Goal: Task Accomplishment & Management: Use online tool/utility

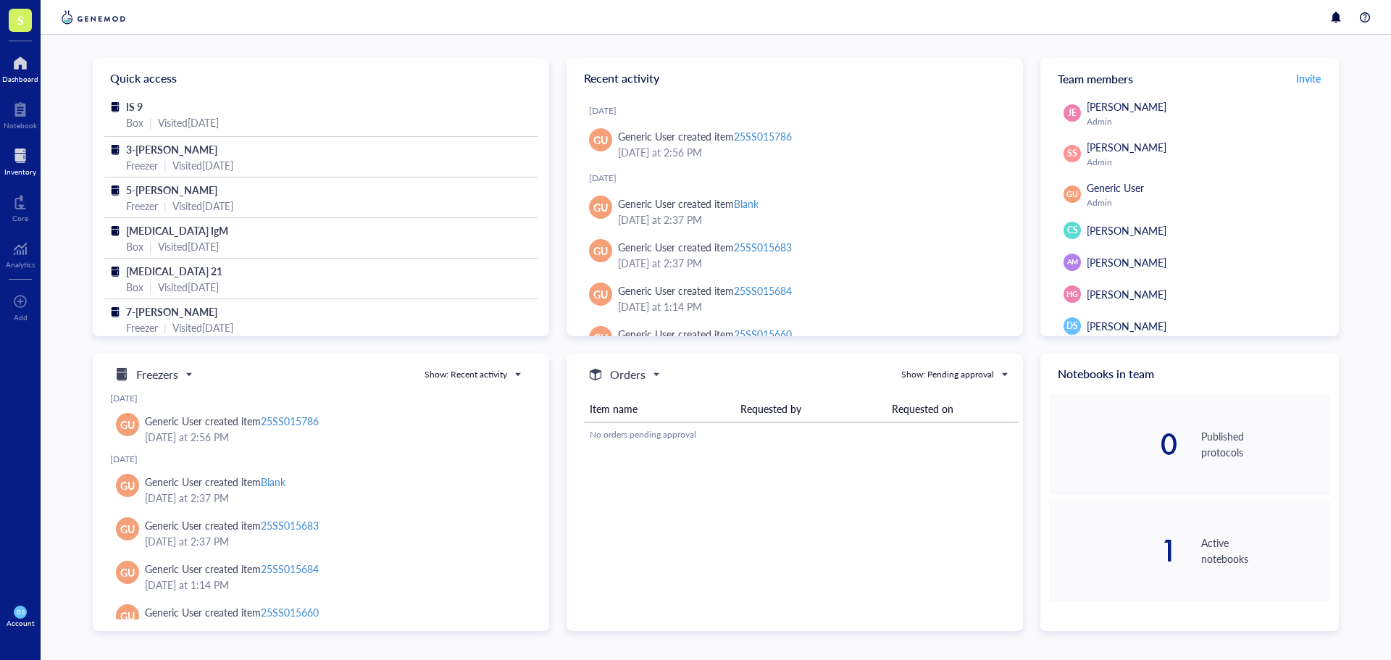
click at [17, 160] on div at bounding box center [20, 155] width 32 height 23
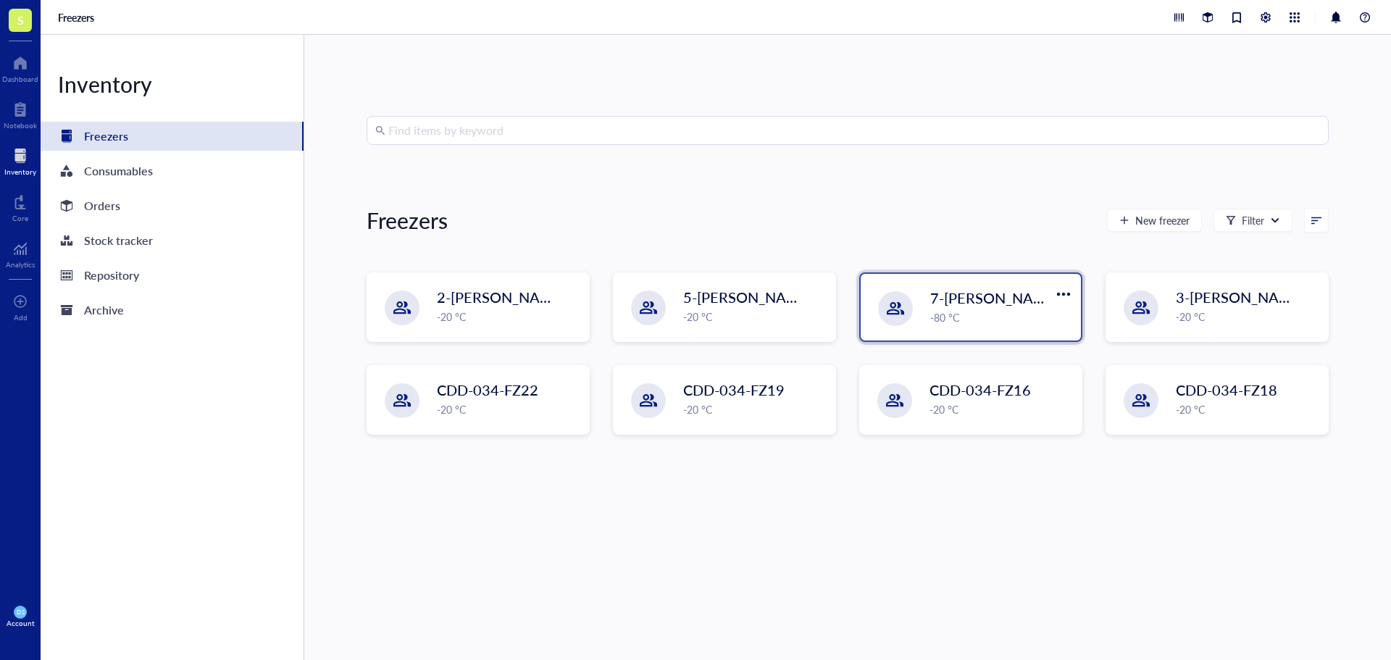
click at [1001, 318] on div "-80 °C" at bounding box center [1001, 317] width 142 height 16
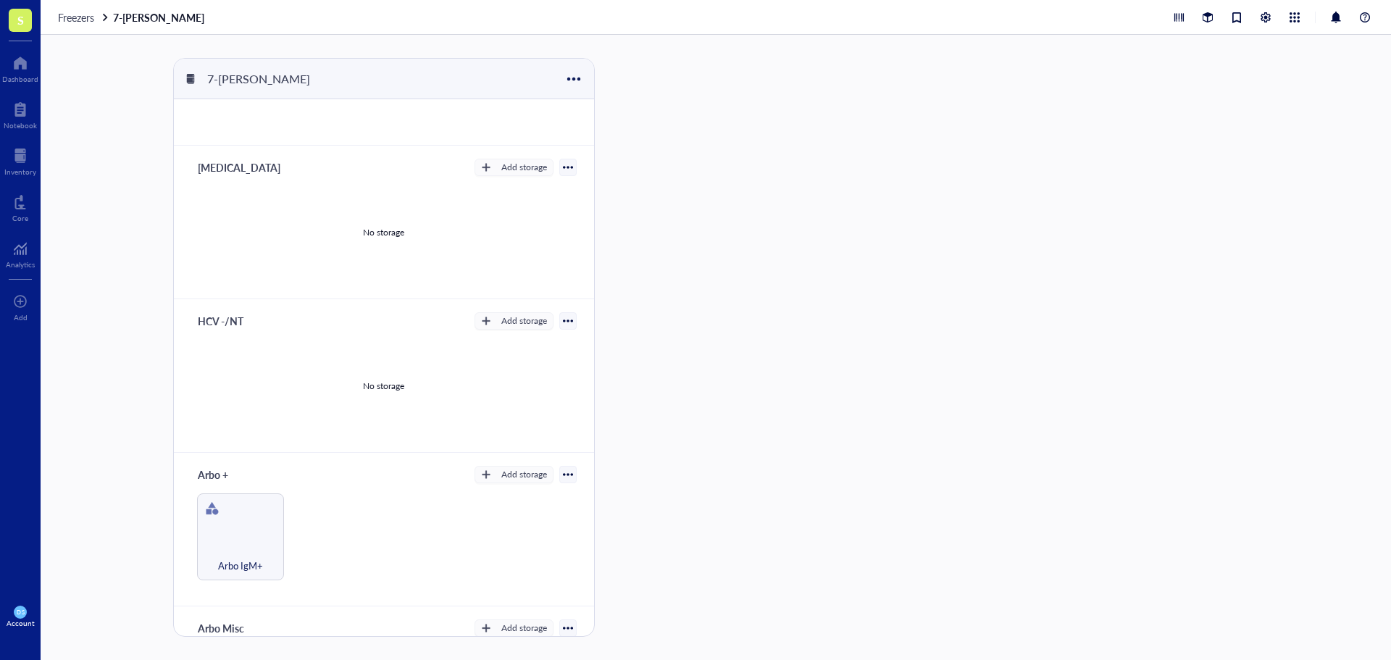
scroll to position [220, 0]
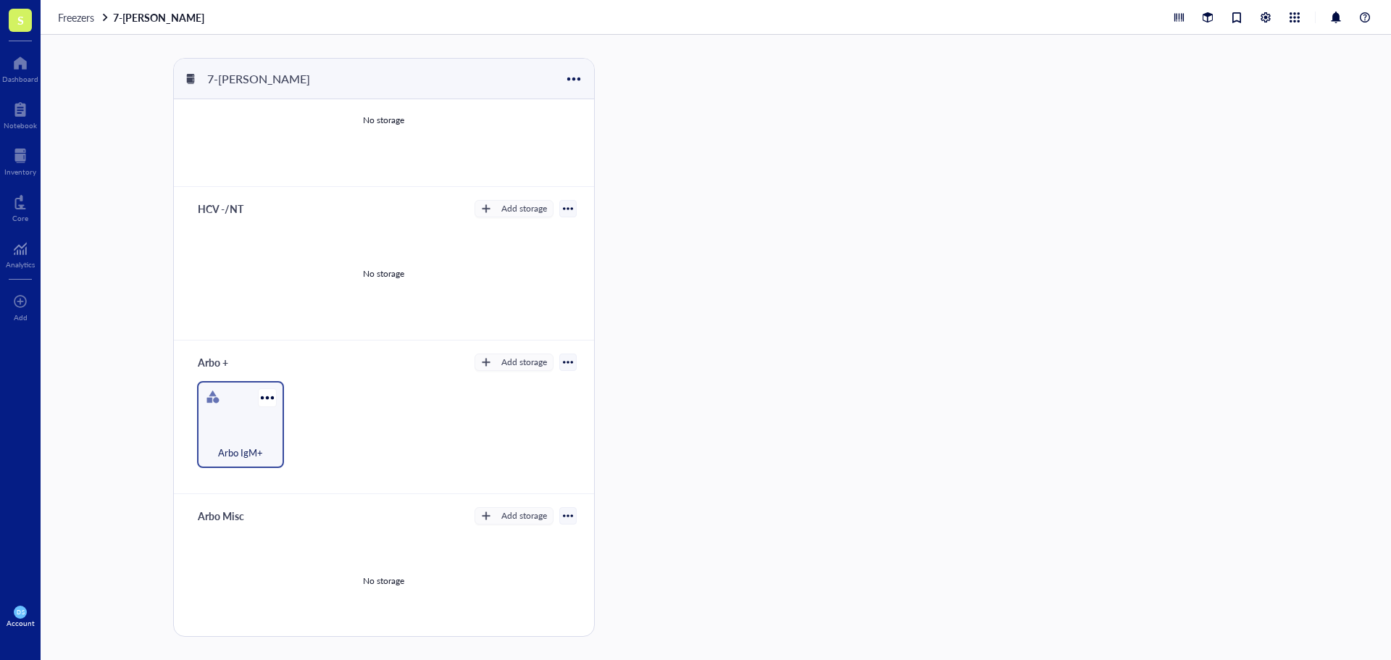
click at [214, 440] on div "Arbo IgM+" at bounding box center [240, 445] width 72 height 32
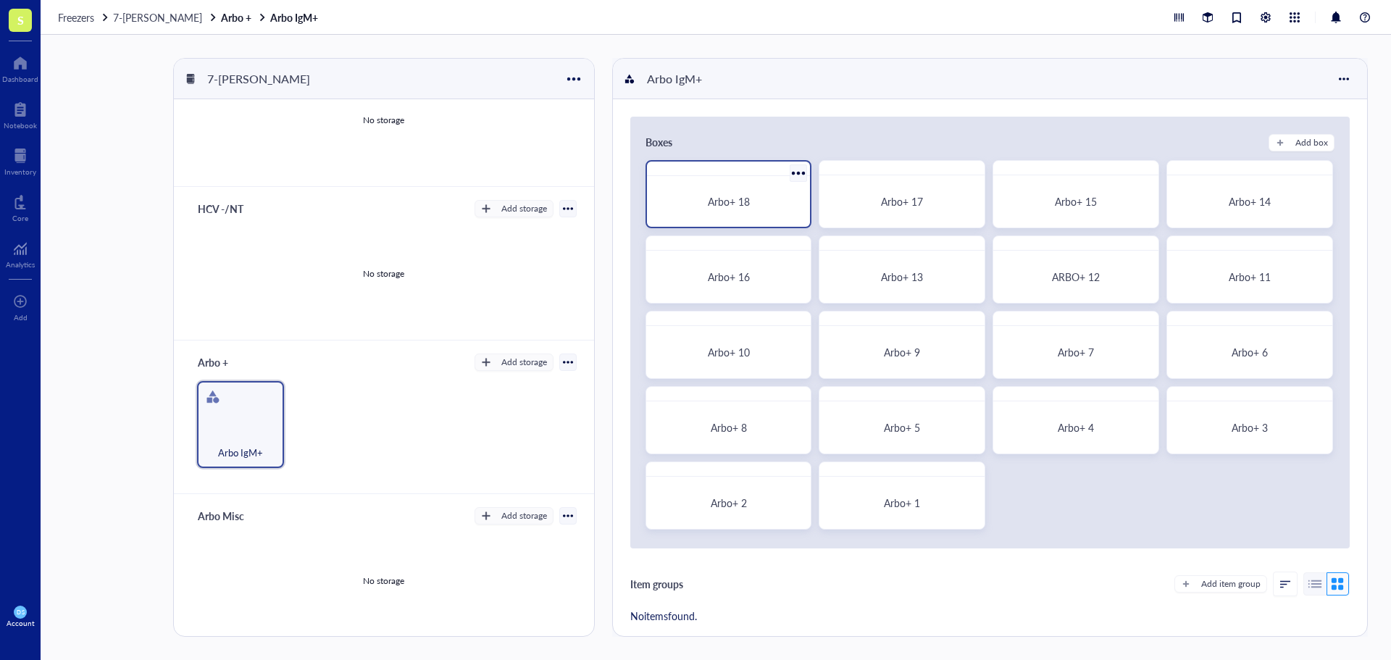
click at [714, 201] on span "Arbo+ 18" at bounding box center [729, 201] width 42 height 14
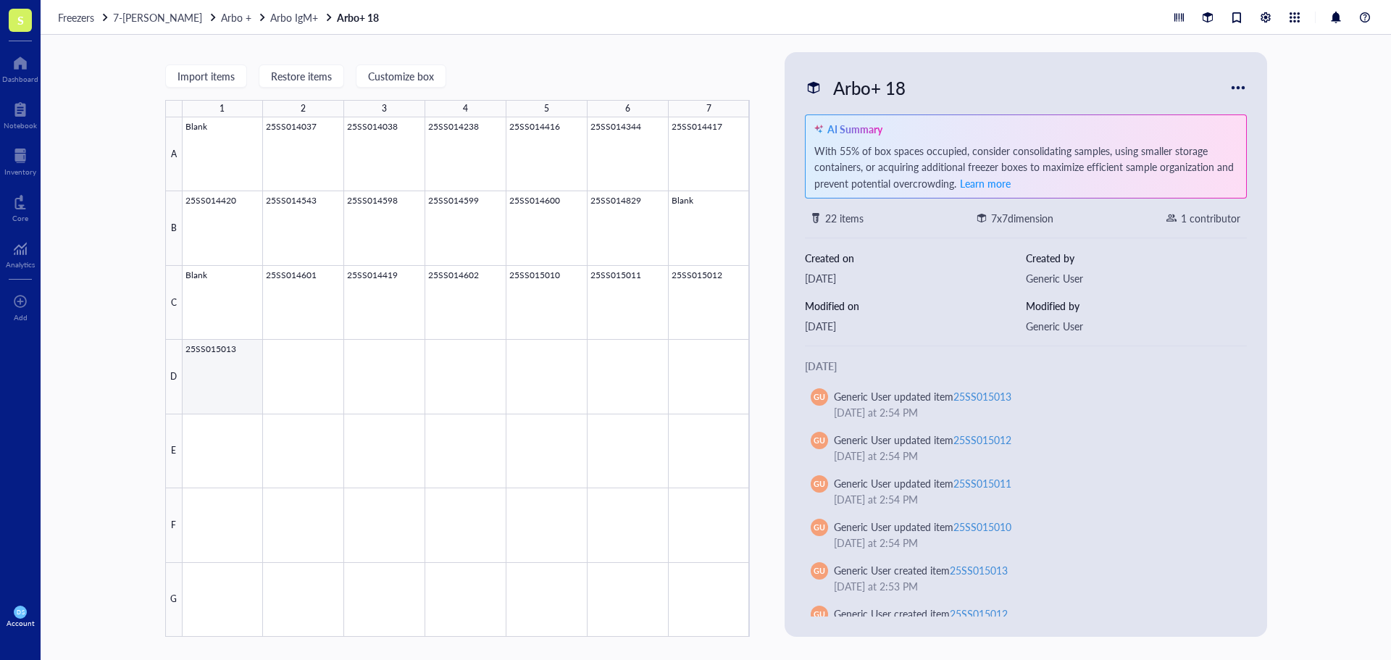
click at [214, 356] on div at bounding box center [466, 377] width 567 height 520
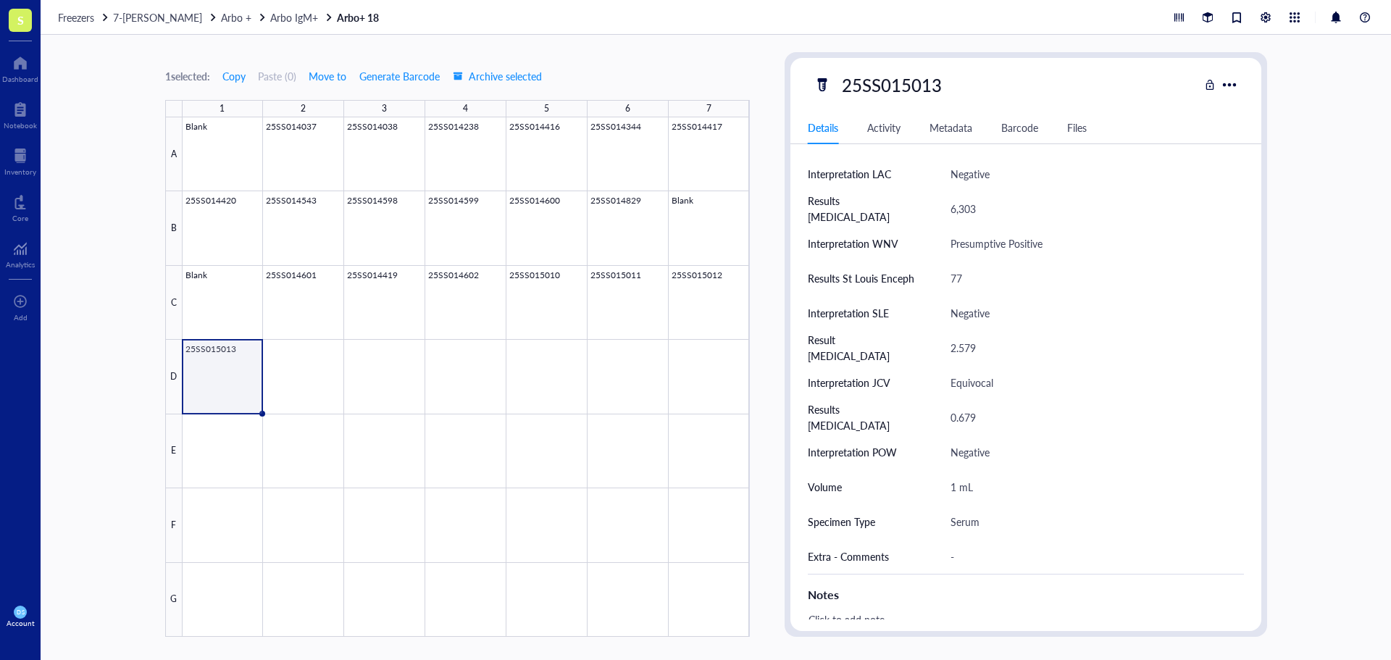
scroll to position [435, 0]
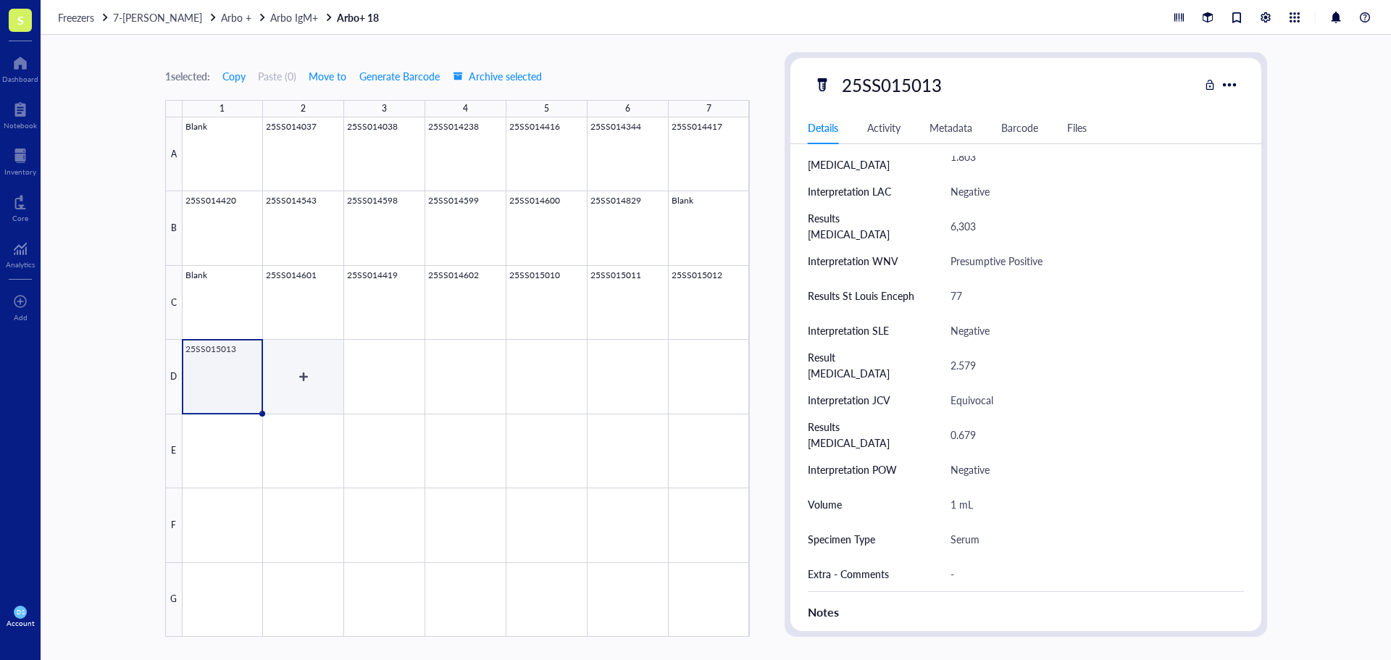
click at [311, 372] on div at bounding box center [466, 377] width 567 height 520
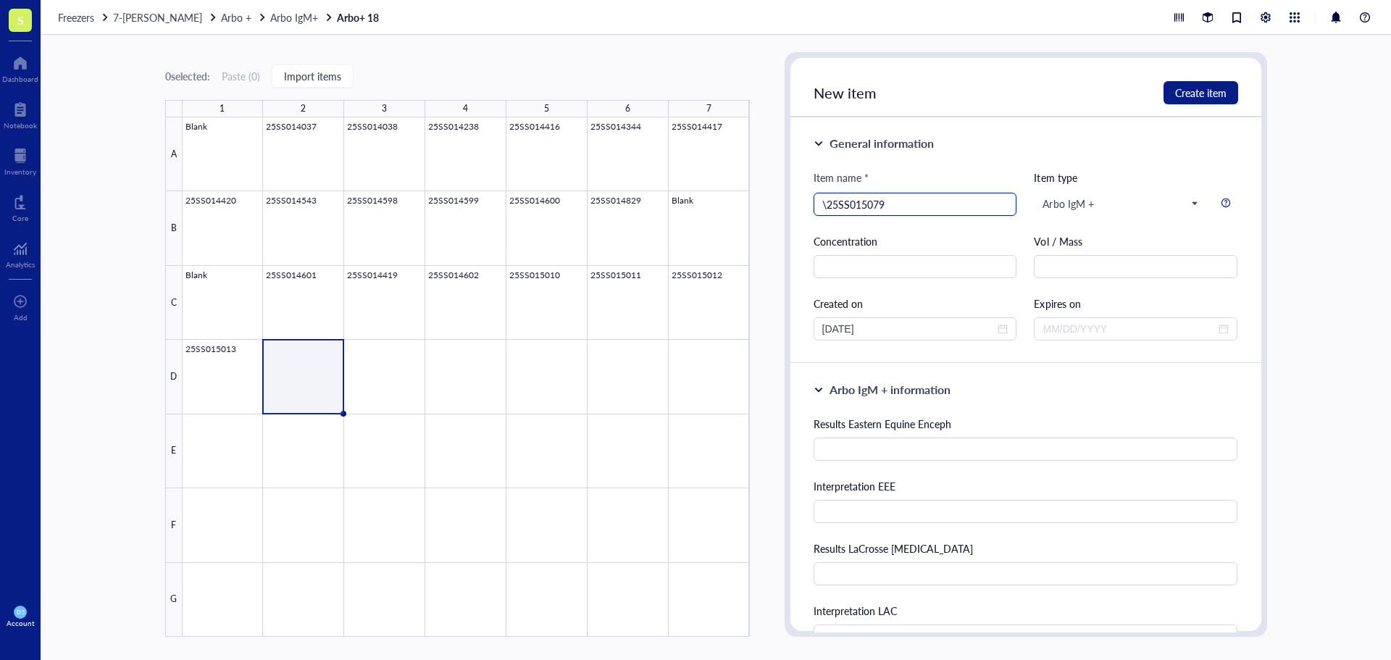
click at [833, 202] on input "\25SS015079" at bounding box center [915, 204] width 186 height 22
click at [825, 203] on input "\25SS015079" at bounding box center [915, 204] width 186 height 22
type input "25SS015079"
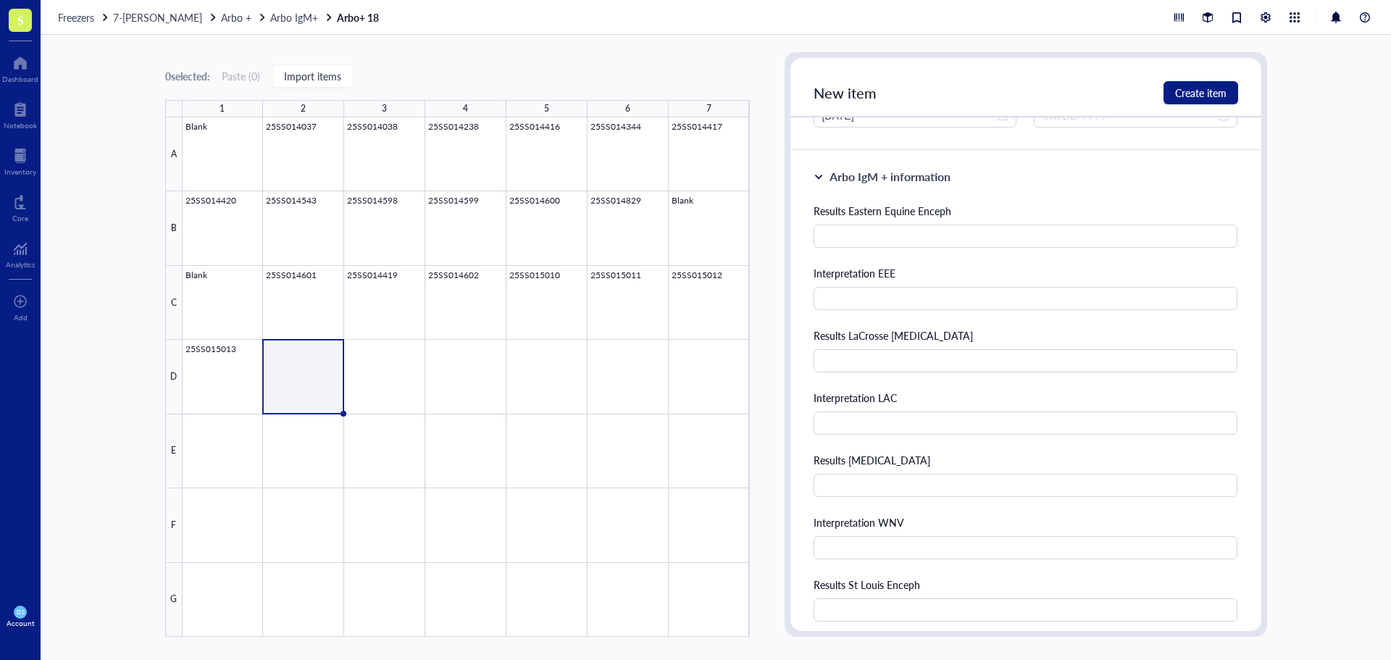
scroll to position [217, 0]
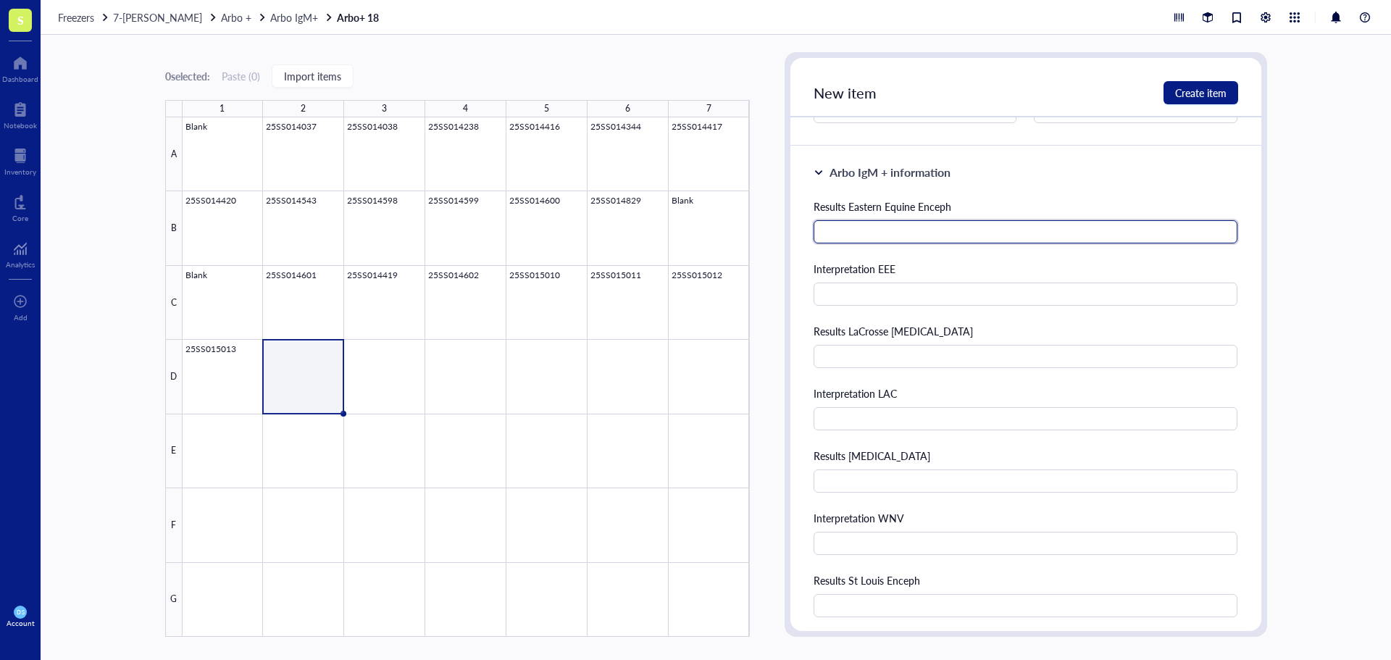
click at [856, 234] on input "text" at bounding box center [1026, 231] width 425 height 23
click at [1181, 89] on span "Create item" at bounding box center [1200, 93] width 51 height 12
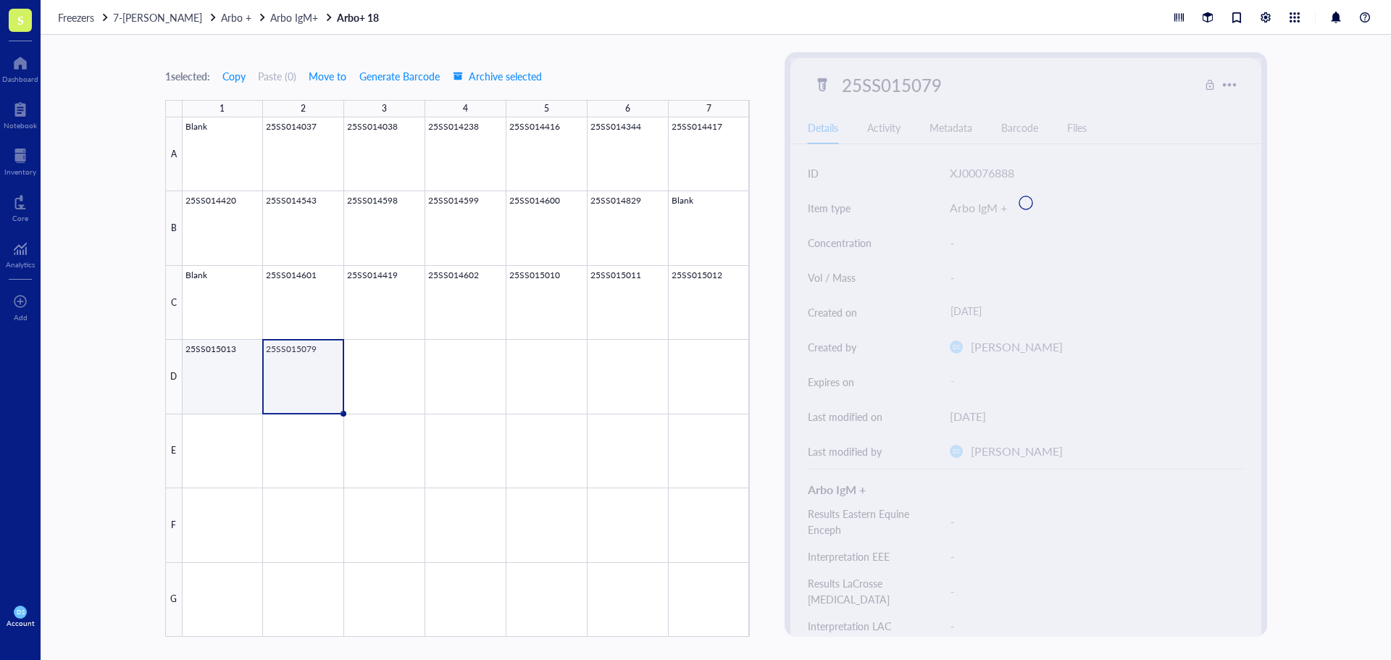
click at [214, 365] on div at bounding box center [466, 377] width 567 height 520
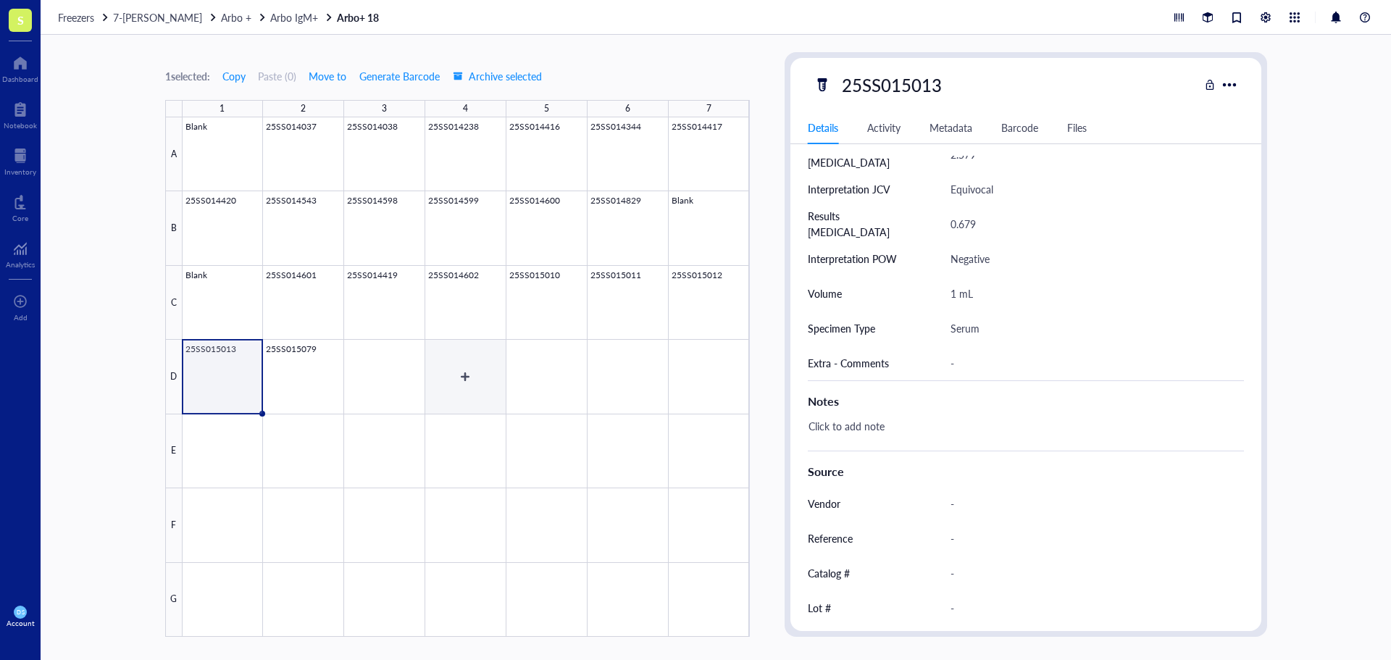
scroll to position [652, 0]
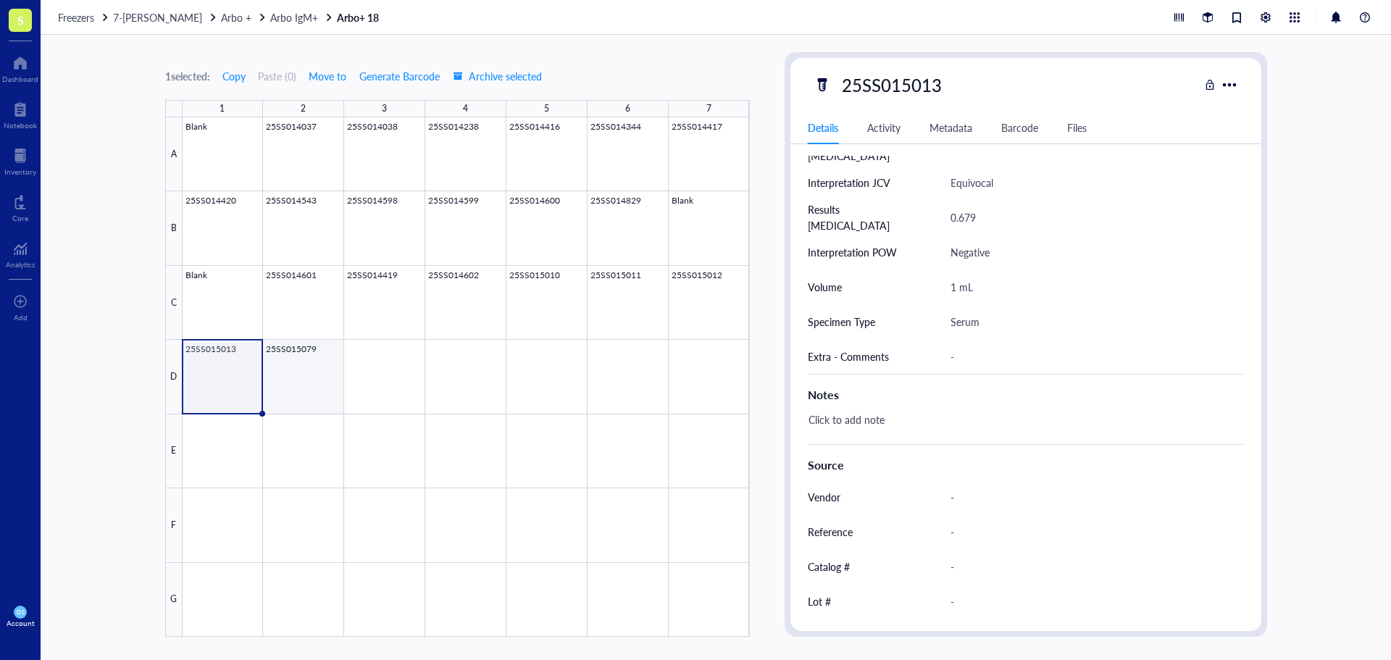
click at [298, 362] on div at bounding box center [466, 377] width 567 height 520
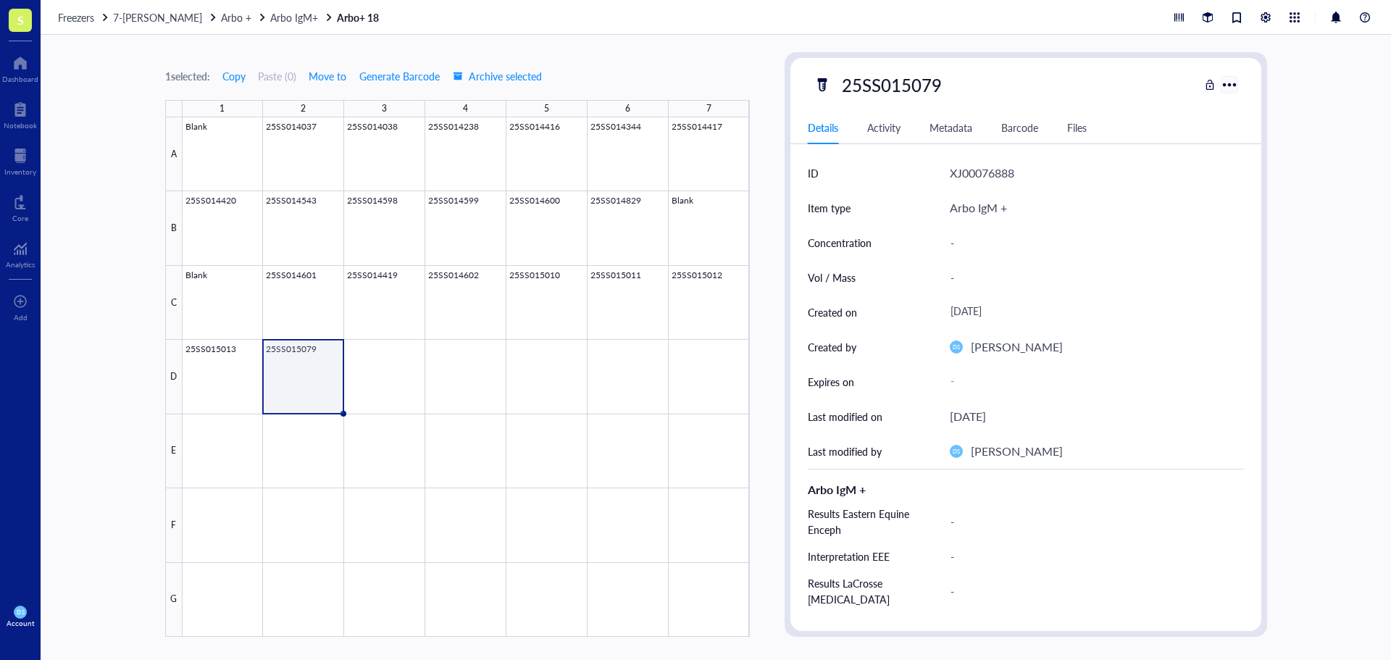
click at [1234, 80] on div at bounding box center [1229, 84] width 21 height 21
click at [1110, 203] on div "Arbo IgM +" at bounding box center [1097, 208] width 294 height 35
click at [959, 547] on div "-" at bounding box center [1091, 556] width 294 height 30
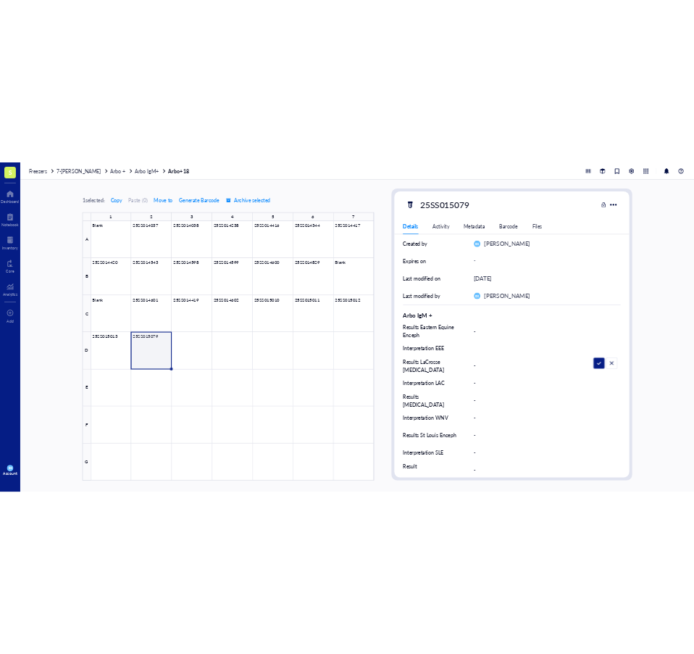
scroll to position [217, 0]
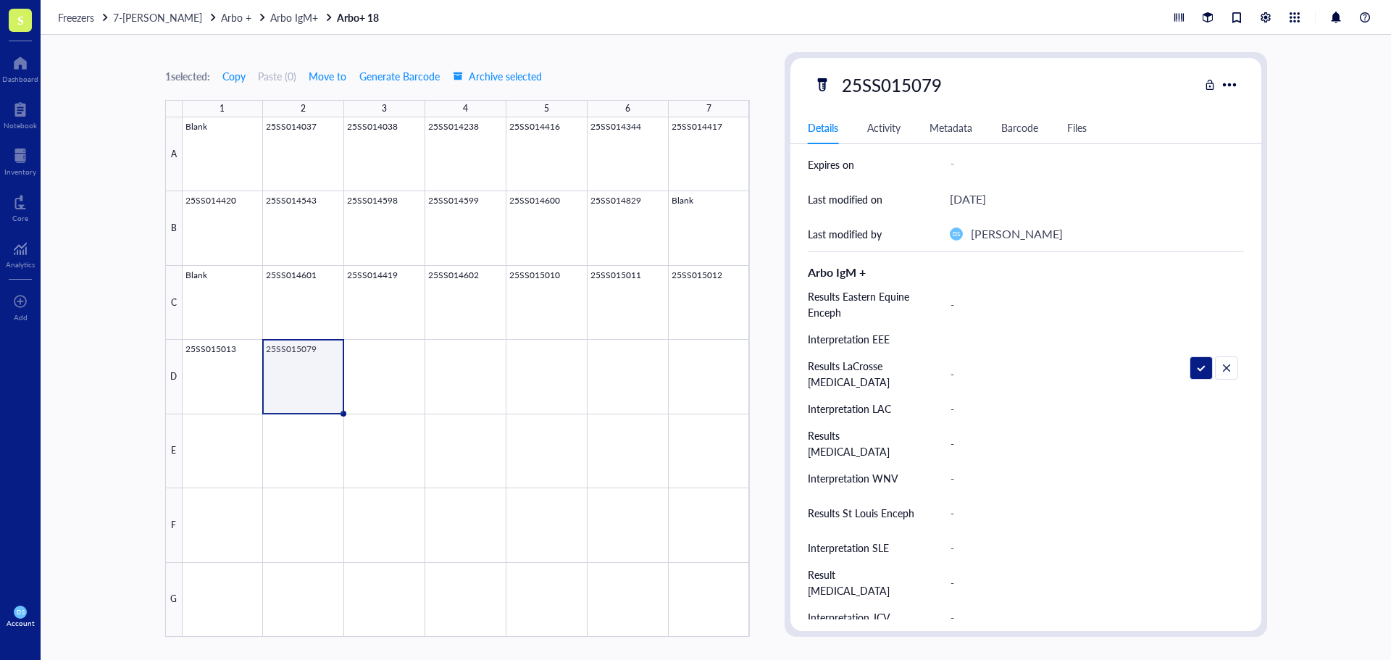
click at [965, 304] on div "-" at bounding box center [1091, 304] width 294 height 30
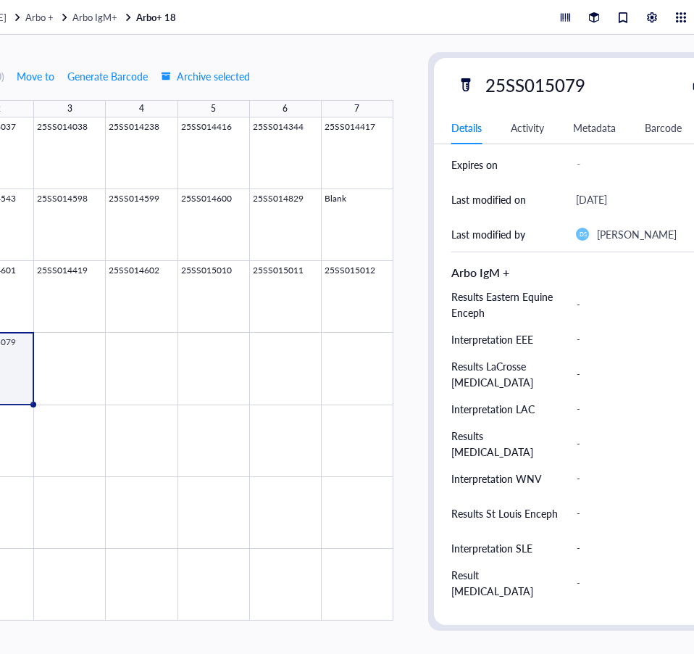
scroll to position [0, 233]
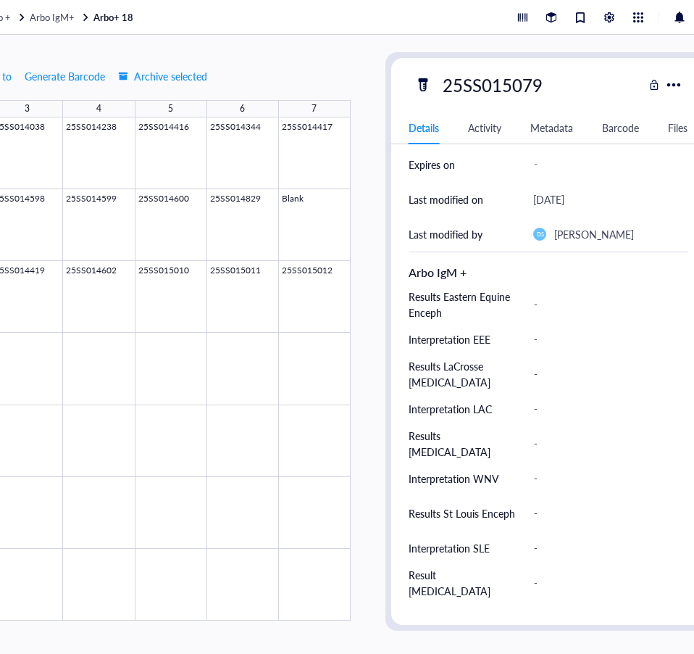
click at [549, 301] on div "-" at bounding box center [604, 304] width 155 height 30
type input "N"
click at [304, 286] on div at bounding box center [99, 368] width 503 height 503
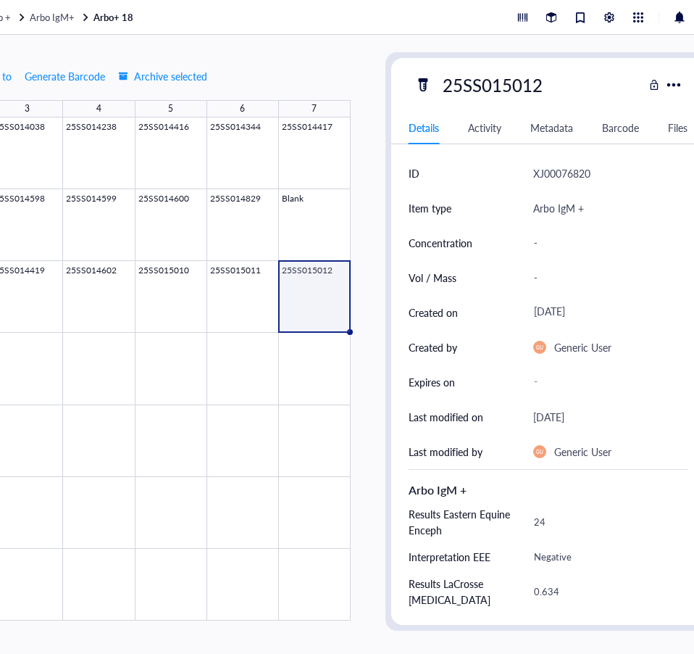
click at [372, 358] on div "1 selected: Copy Paste ( 0 ) Move to Generate Barcode Archive selected 1 2 3 4 …" at bounding box center [270, 344] width 927 height 619
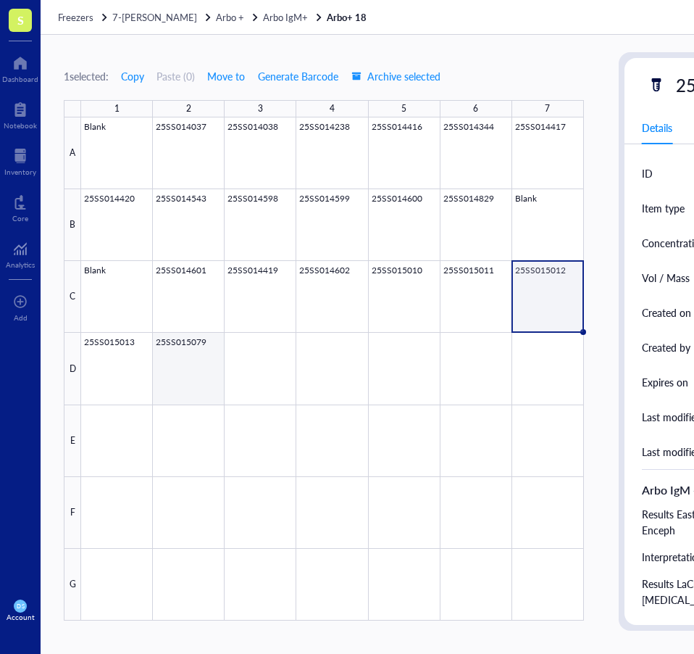
click at [198, 364] on div at bounding box center [332, 368] width 503 height 503
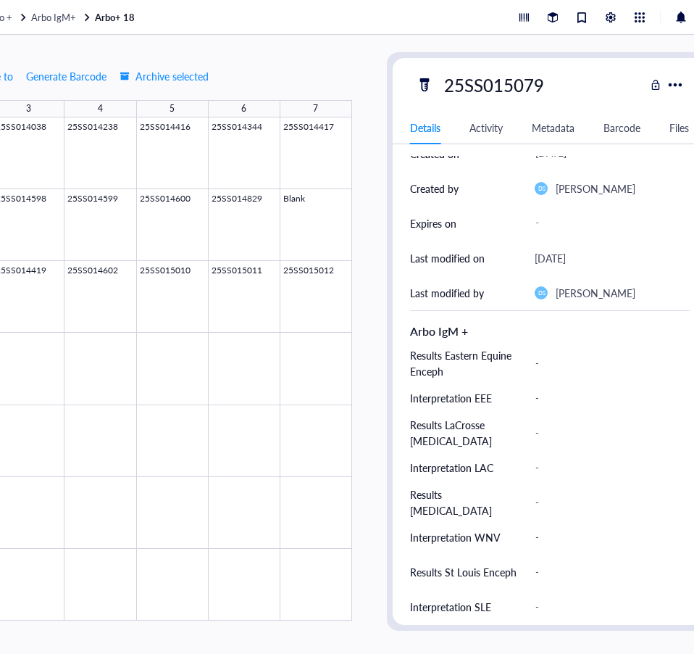
scroll to position [217, 0]
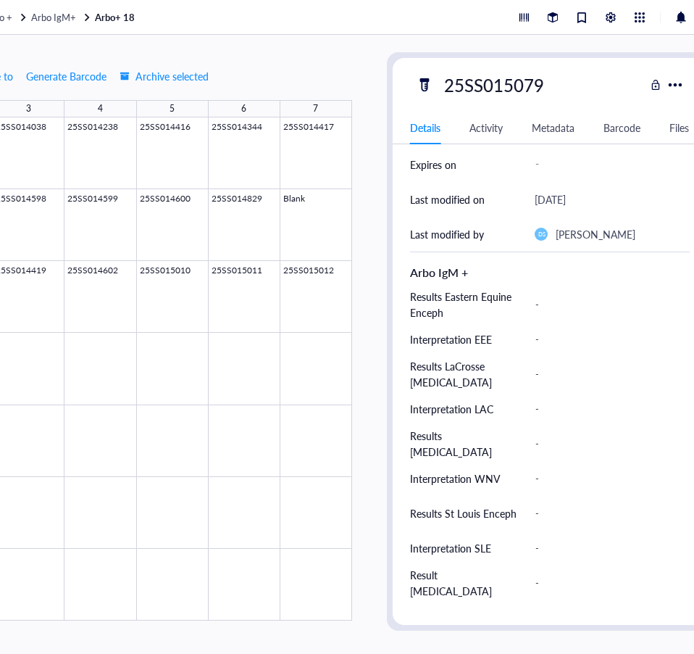
click at [549, 303] on div "-" at bounding box center [606, 304] width 155 height 30
type input "50"
click at [558, 333] on div "-" at bounding box center [606, 339] width 155 height 30
click at [570, 340] on div "-" at bounding box center [606, 339] width 155 height 30
type input "Negative"
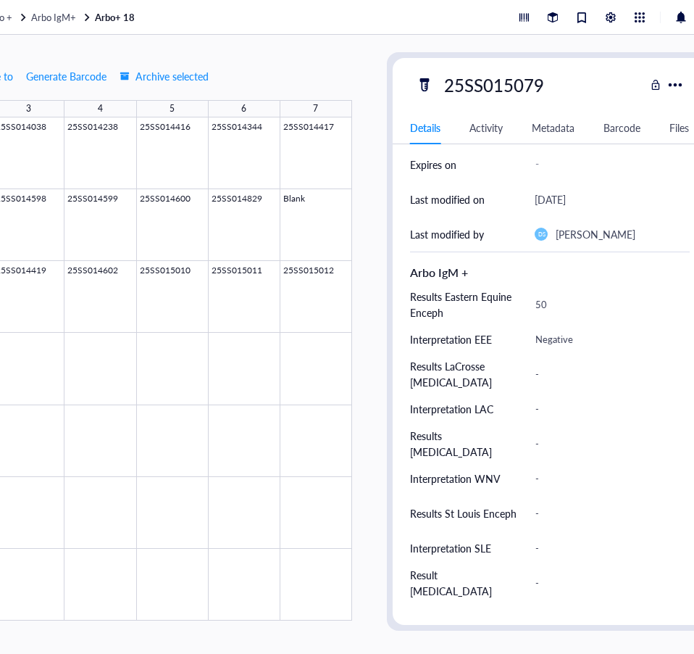
click at [551, 372] on div "-" at bounding box center [606, 374] width 155 height 30
type input "1.196"
click at [558, 407] on div "-" at bounding box center [606, 408] width 155 height 30
click at [546, 405] on div "-" at bounding box center [606, 408] width 155 height 30
type input "Negative"
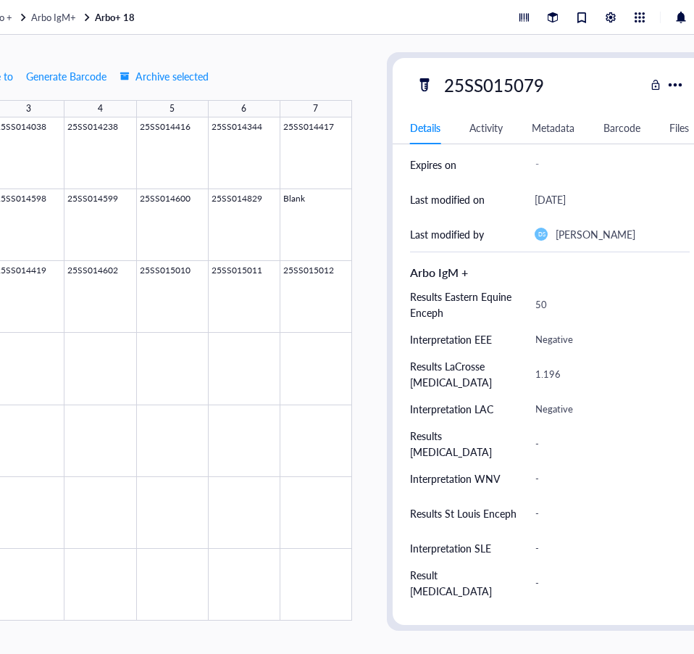
click at [543, 446] on div "-" at bounding box center [606, 443] width 155 height 30
type input "10"
click at [543, 480] on div "-" at bounding box center [606, 478] width 155 height 30
click at [540, 477] on div "-" at bounding box center [606, 478] width 155 height 30
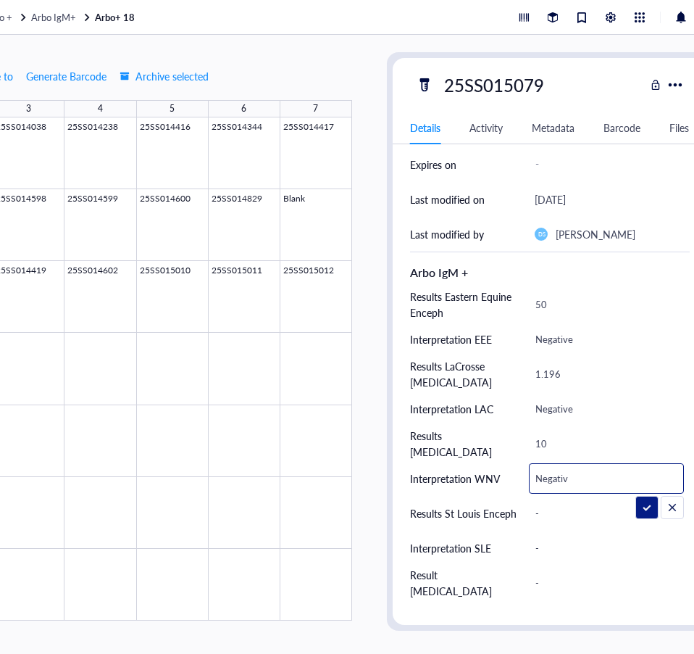
type input "Negative"
click at [543, 515] on div "-" at bounding box center [606, 513] width 155 height 30
click at [545, 510] on div "-" at bounding box center [606, 513] width 155 height 30
type input "10"
click at [549, 551] on div "-" at bounding box center [606, 548] width 155 height 30
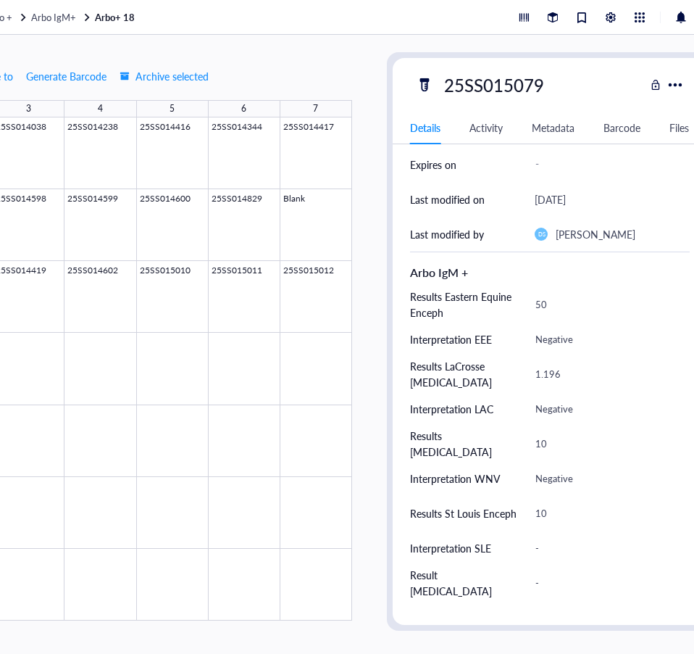
click at [538, 541] on div "-" at bounding box center [606, 548] width 155 height 30
type input "Negative"
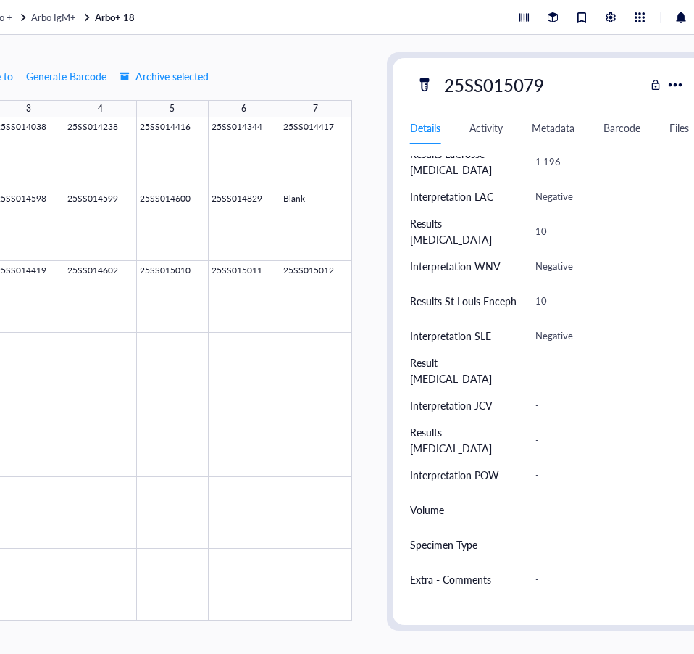
scroll to position [435, 0]
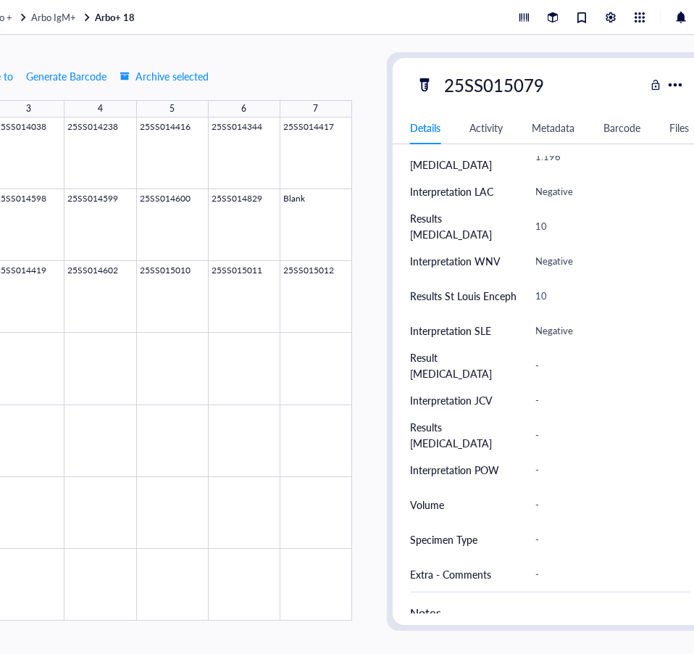
click at [538, 366] on div "-" at bounding box center [606, 365] width 155 height 30
click at [538, 366] on input "text" at bounding box center [607, 365] width 154 height 29
type input "1.402"
click at [571, 395] on div "-" at bounding box center [606, 400] width 155 height 30
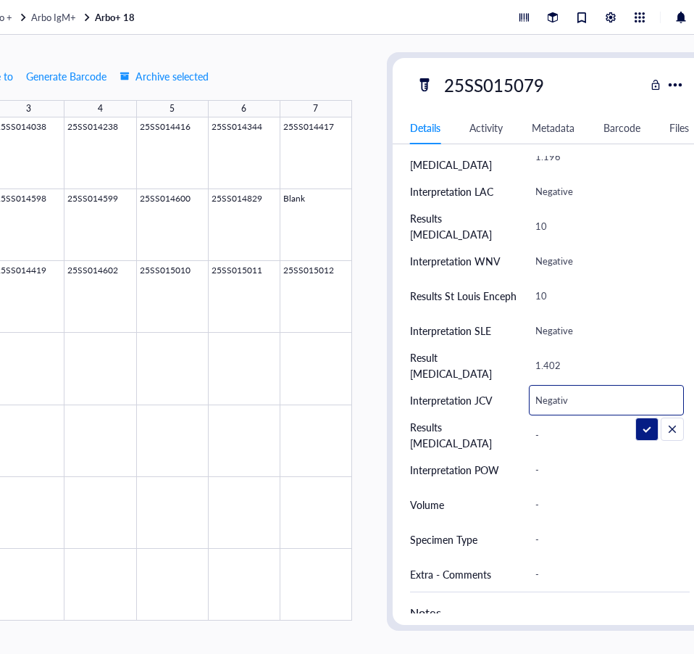
type input "Negative"
click at [554, 431] on div "-" at bounding box center [606, 435] width 155 height 30
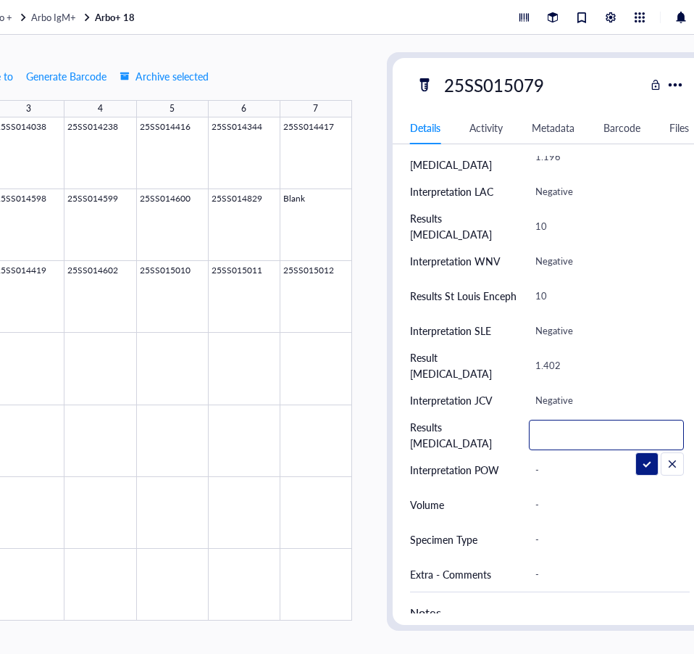
click at [548, 434] on input "text" at bounding box center [607, 434] width 154 height 29
type input "6.017"
click at [550, 477] on div "-" at bounding box center [606, 469] width 155 height 30
click at [548, 470] on div "-" at bounding box center [606, 469] width 155 height 30
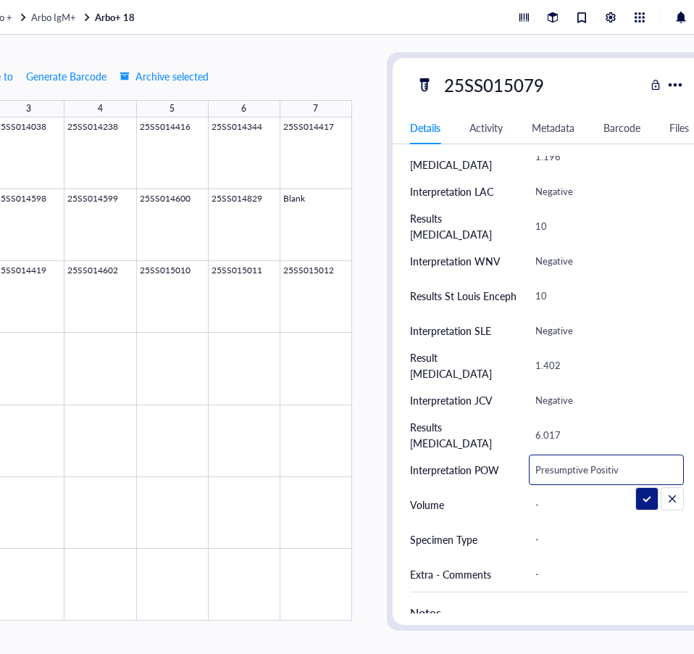
type input "Presumptive Positive"
click at [561, 508] on div "-" at bounding box center [606, 504] width 155 height 30
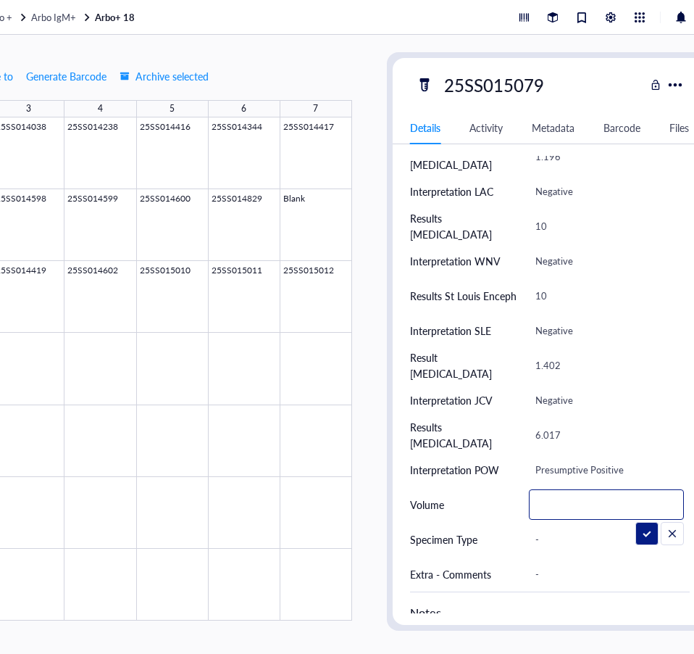
click at [560, 508] on input "text" at bounding box center [607, 504] width 154 height 29
type input "1.0 mL"
click at [546, 541] on div "-" at bounding box center [606, 539] width 155 height 30
click at [540, 543] on div "-" at bounding box center [606, 539] width 155 height 30
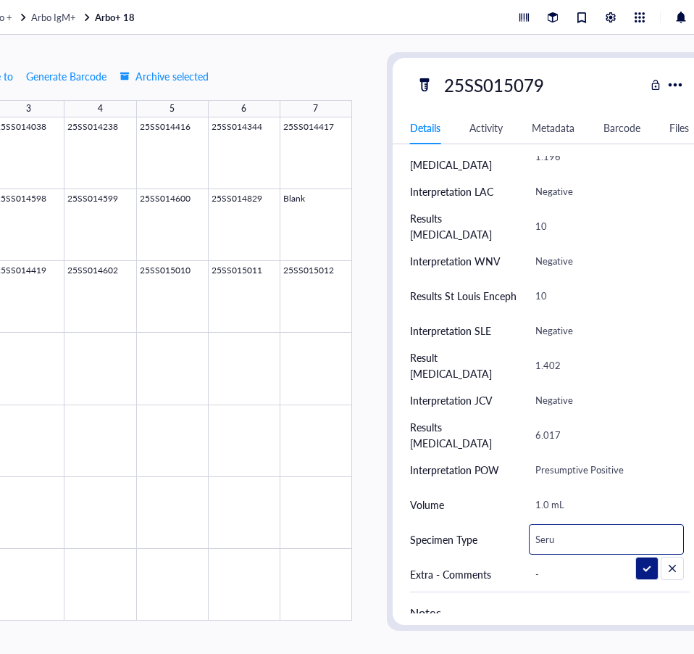
type input "Serum"
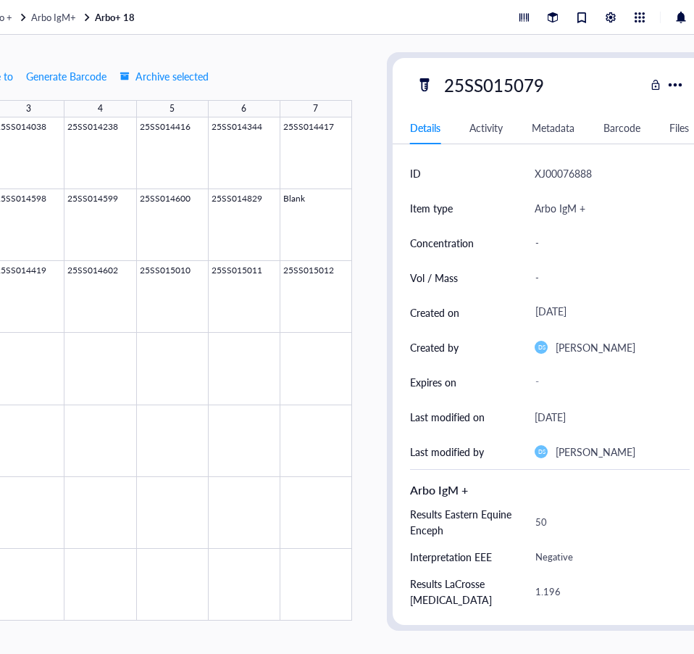
scroll to position [0, 0]
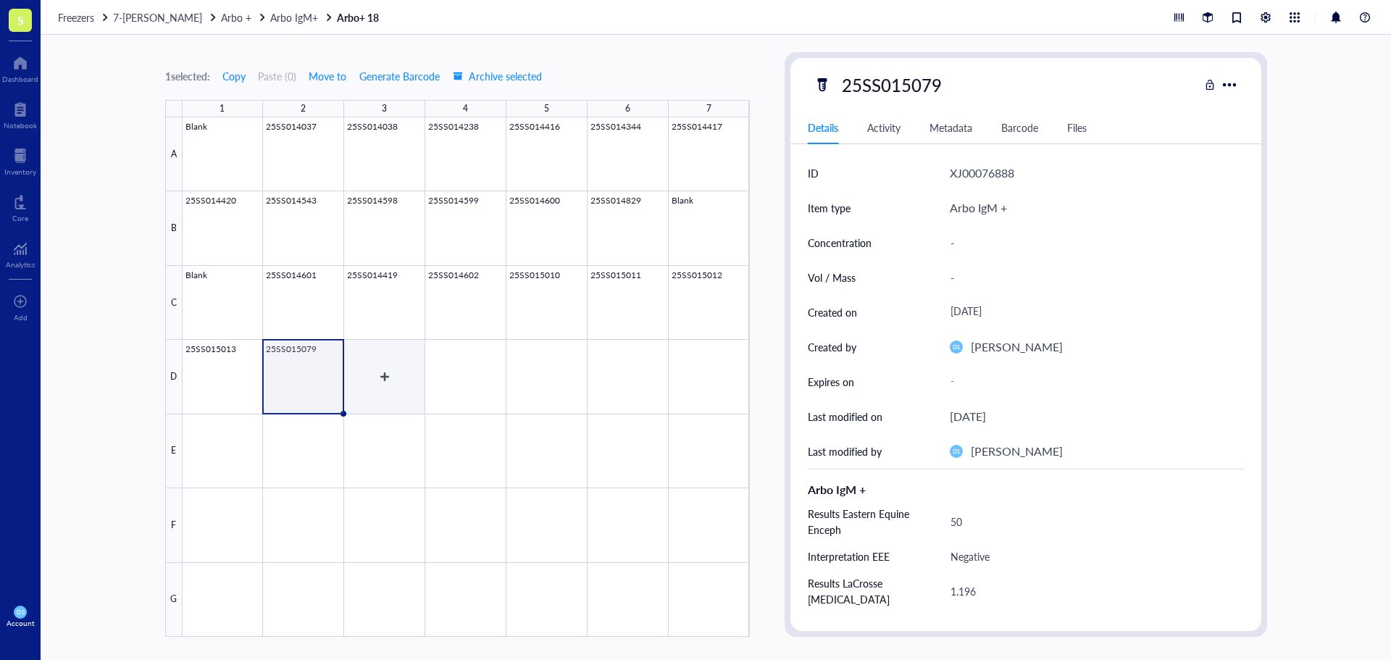
click at [383, 375] on div at bounding box center [466, 377] width 567 height 520
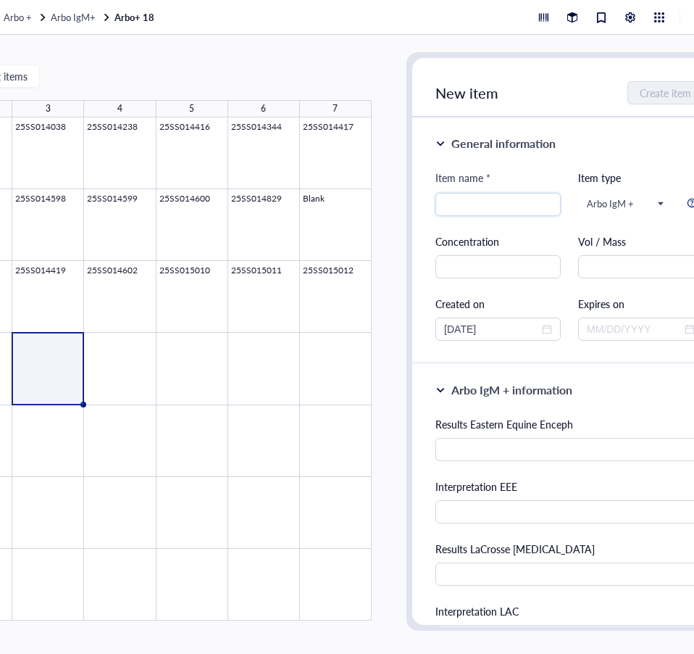
scroll to position [0, 220]
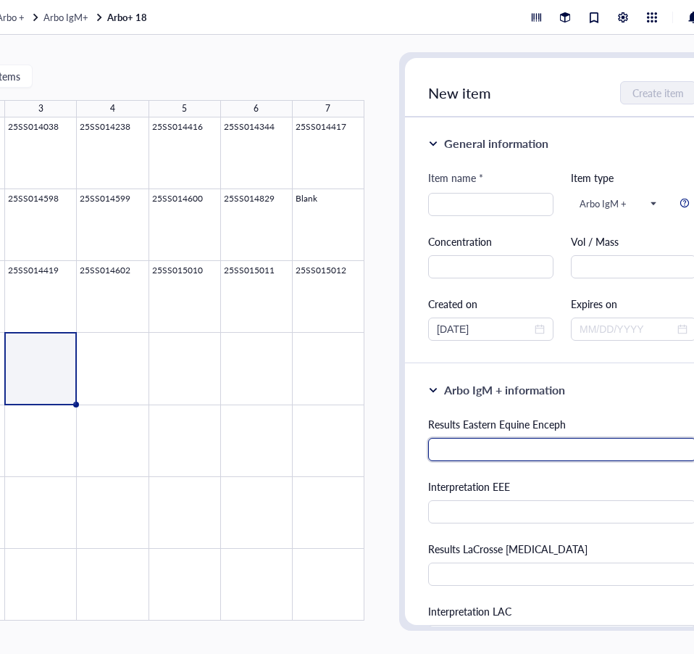
click at [532, 456] on input "text" at bounding box center [562, 449] width 268 height 23
type input "26"
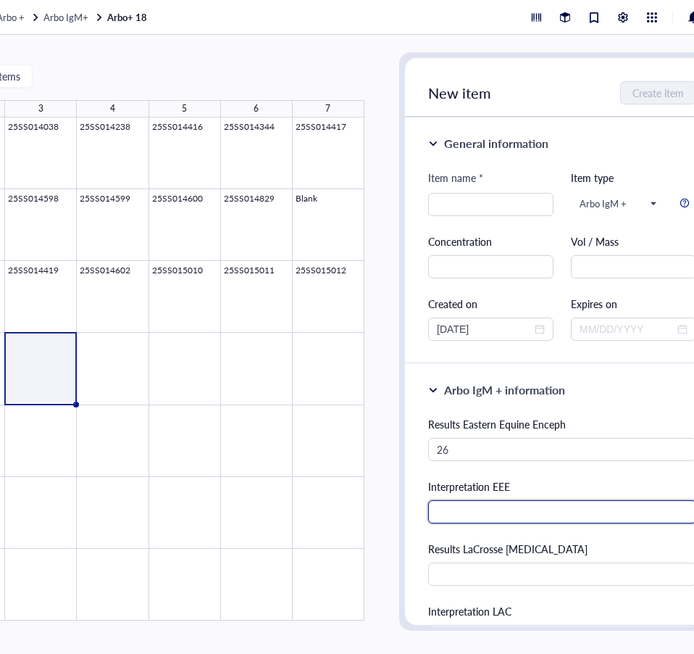
click at [525, 512] on input "text" at bounding box center [562, 511] width 268 height 23
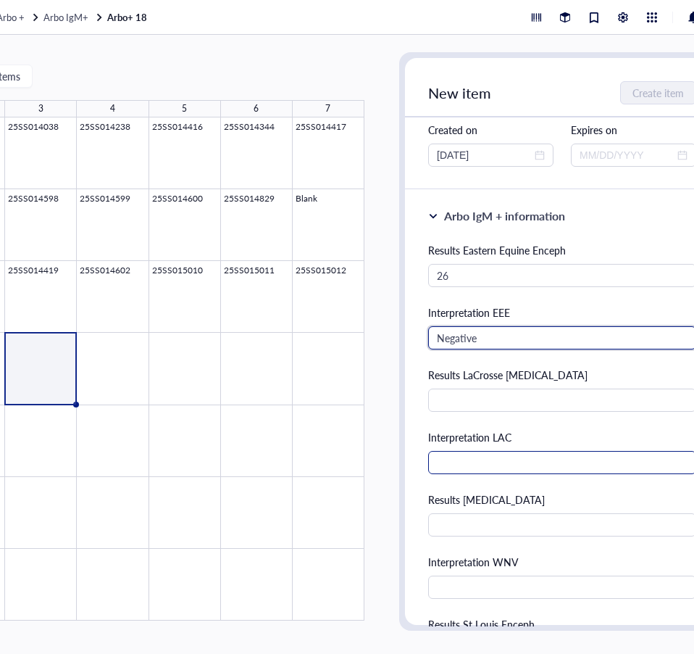
scroll to position [217, 0]
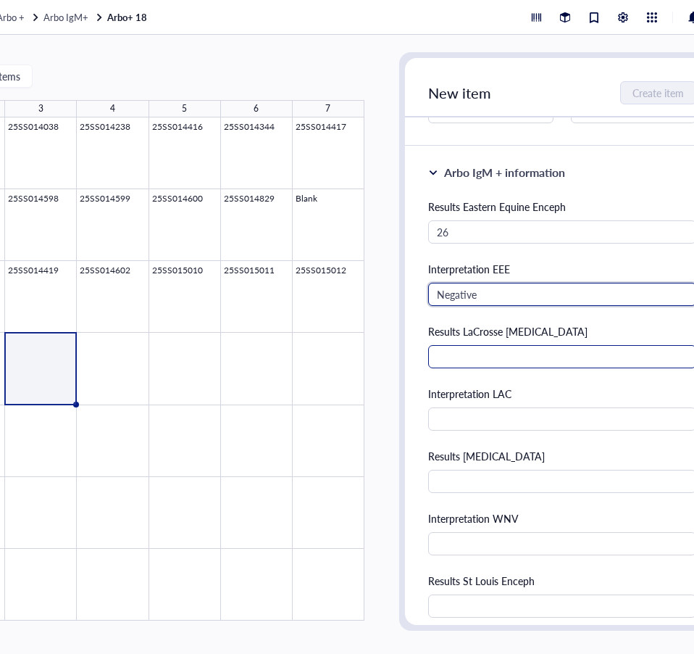
type input "Negative"
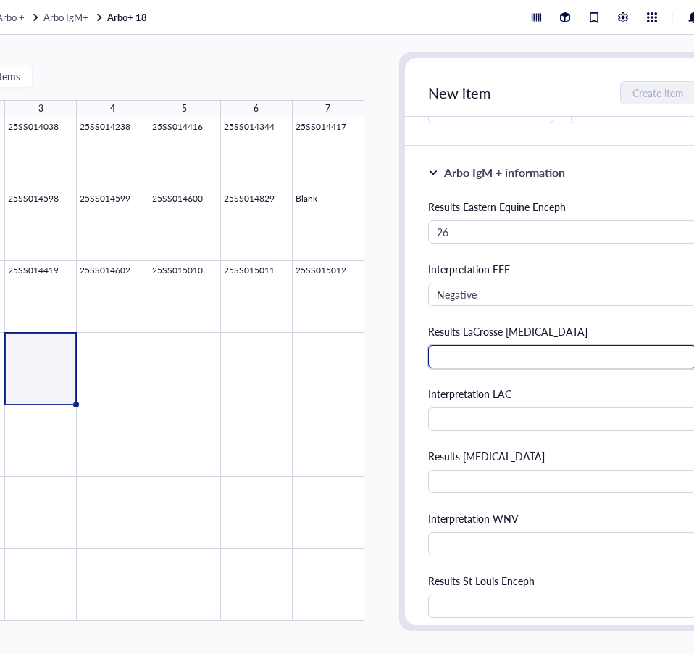
click at [444, 364] on input "text" at bounding box center [562, 356] width 268 height 23
type input "1.947"
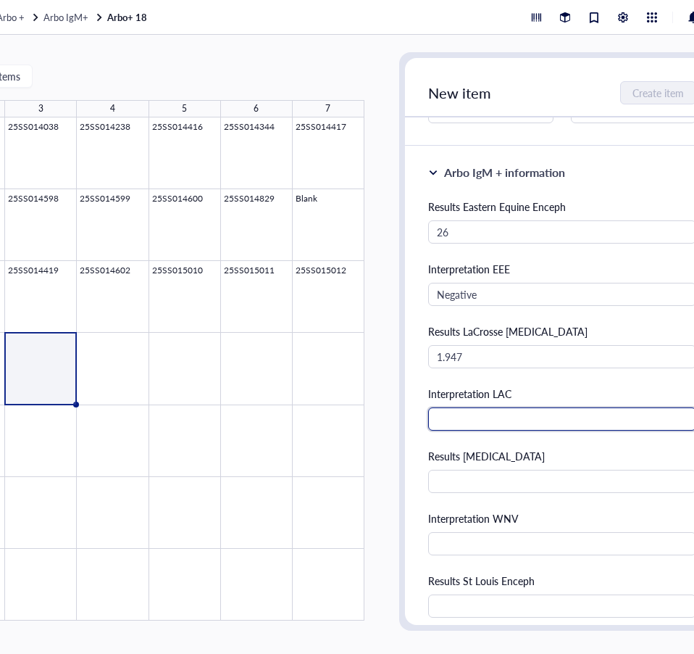
click at [598, 422] on input "text" at bounding box center [562, 418] width 268 height 23
type input "Negative"
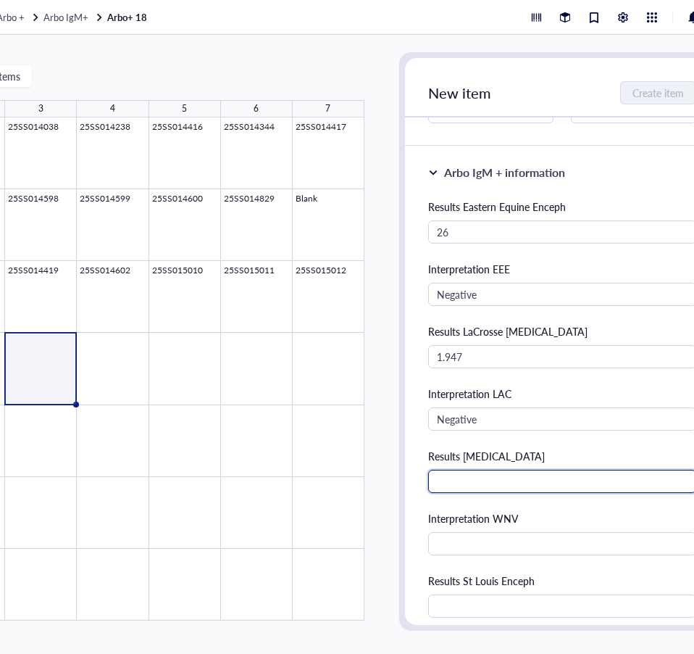
click at [556, 482] on input "text" at bounding box center [562, 481] width 268 height 23
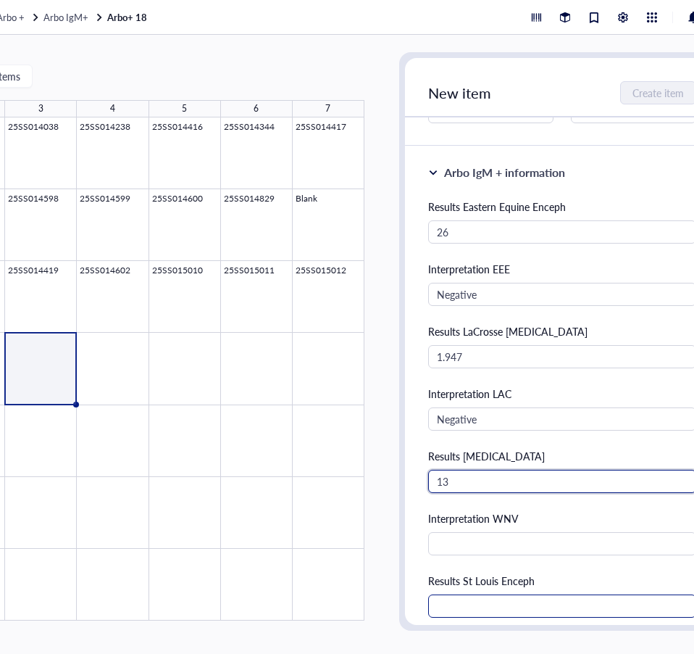
type input "13"
click at [535, 605] on input "text" at bounding box center [562, 605] width 268 height 23
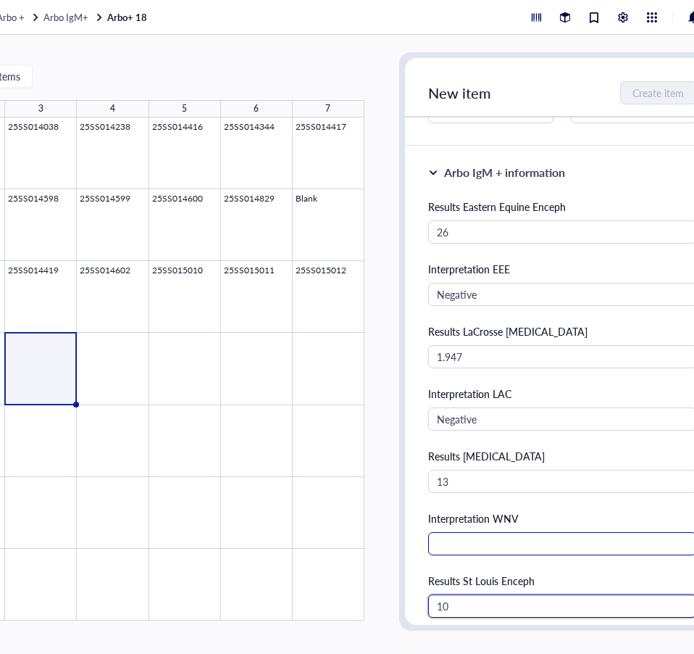
type input "10"
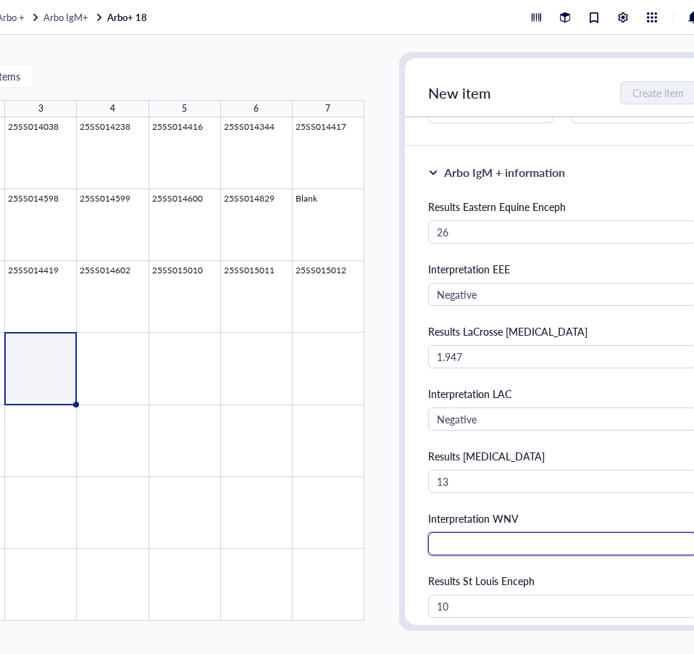
click at [452, 549] on input "text" at bounding box center [562, 543] width 268 height 23
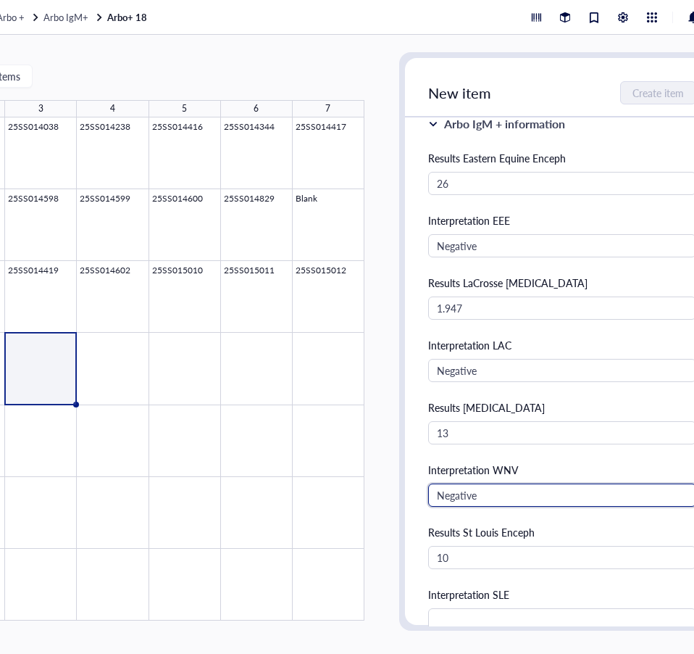
scroll to position [507, 0]
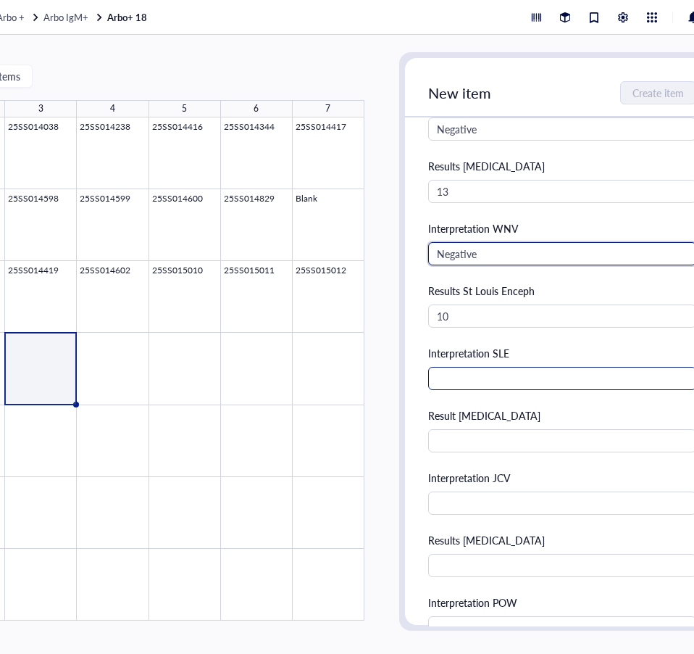
type input "Negative"
click at [468, 381] on input "text" at bounding box center [562, 378] width 268 height 23
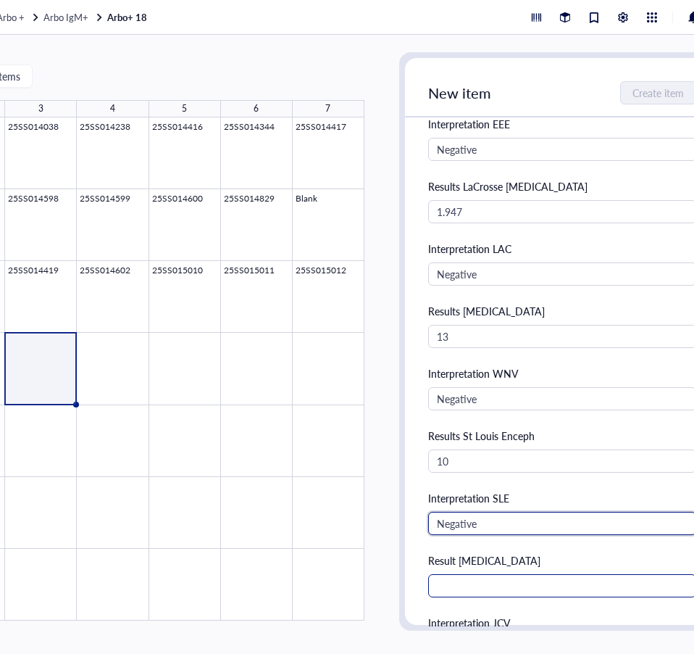
scroll to position [580, 0]
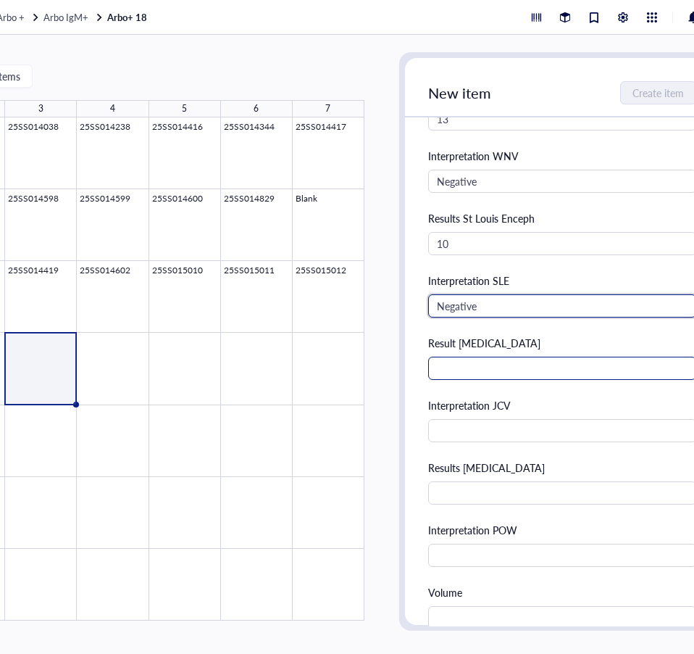
type input "Negative"
click at [506, 371] on input "text" at bounding box center [562, 367] width 268 height 23
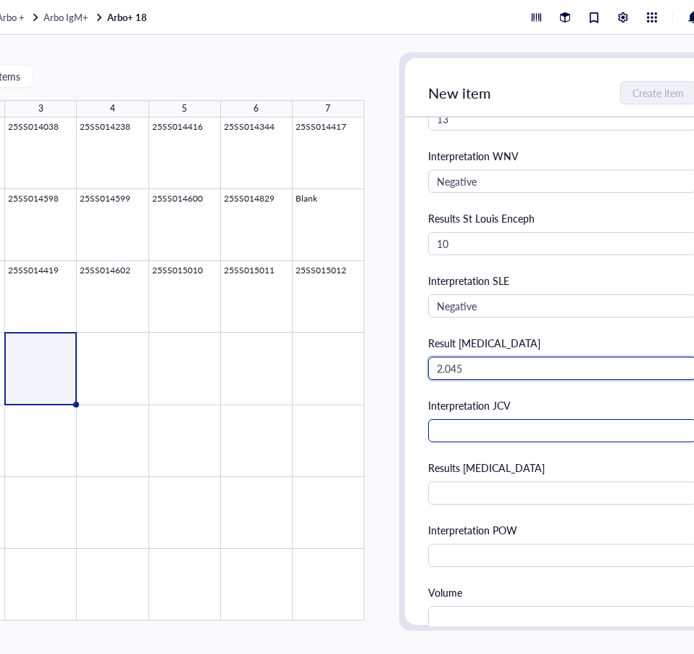
type input "2.045"
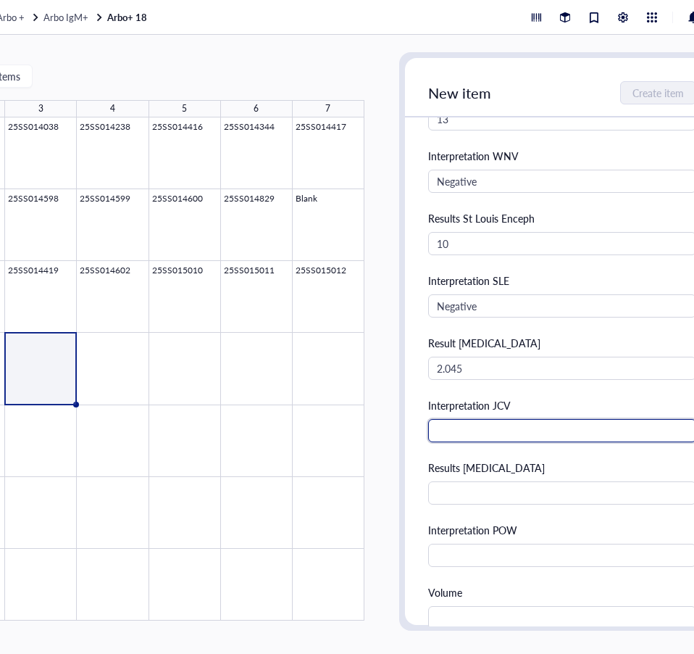
click at [636, 434] on input "text" at bounding box center [562, 430] width 268 height 23
type input "Nonspecific"
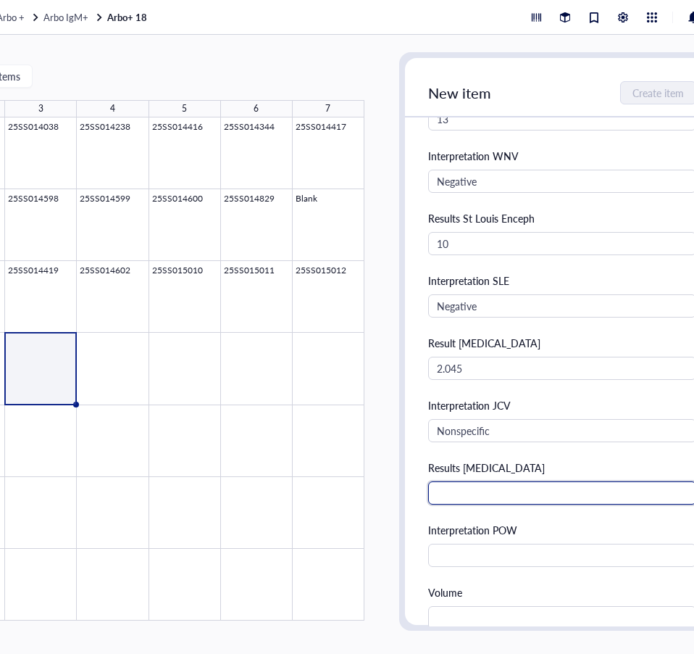
click at [572, 493] on input "text" at bounding box center [562, 492] width 268 height 23
type input "0.452"
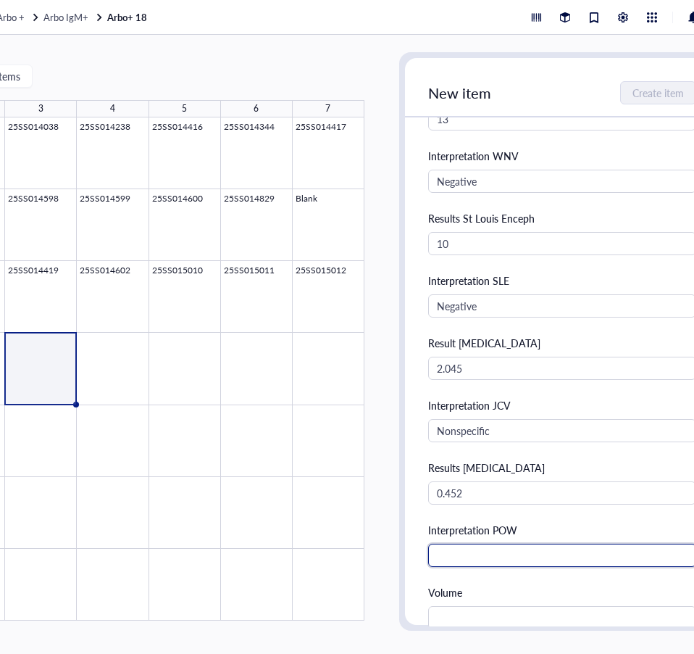
click at [677, 553] on input "text" at bounding box center [562, 554] width 268 height 23
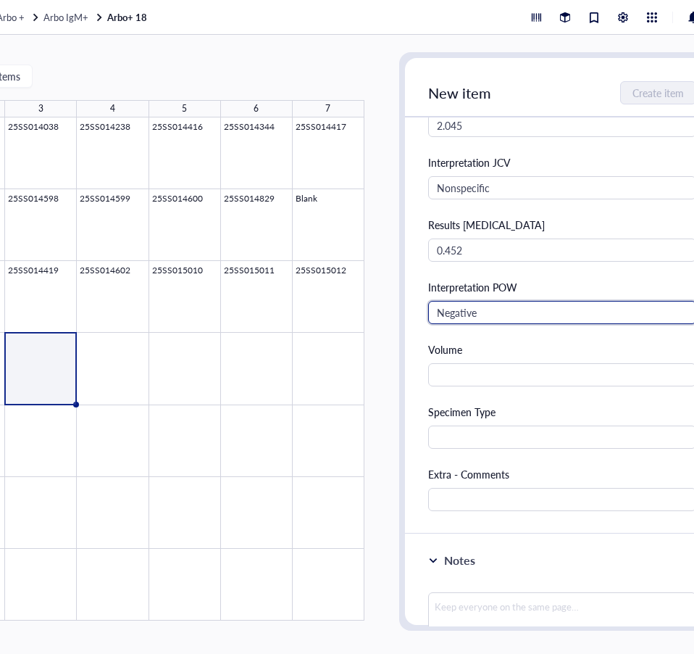
scroll to position [869, 0]
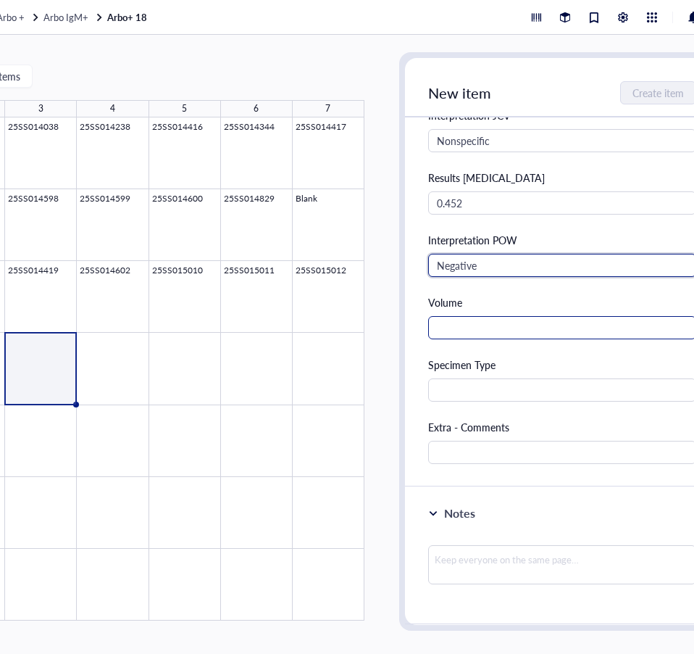
type input "Negative"
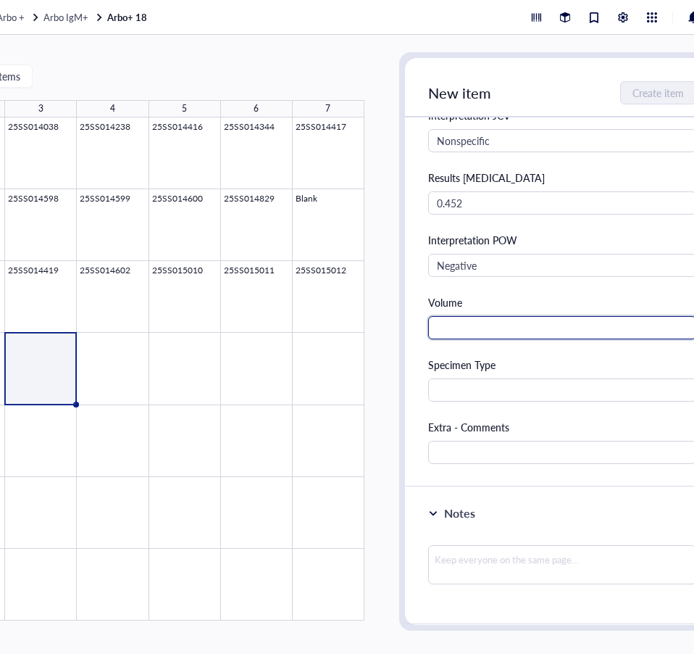
click at [480, 326] on input "text" at bounding box center [562, 327] width 268 height 23
type input "1.0 mL"
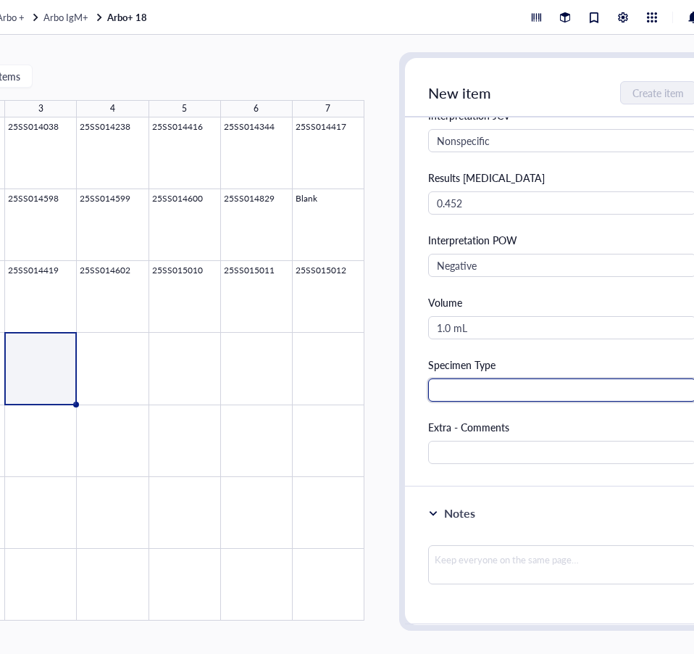
click at [462, 389] on input "text" at bounding box center [562, 389] width 268 height 23
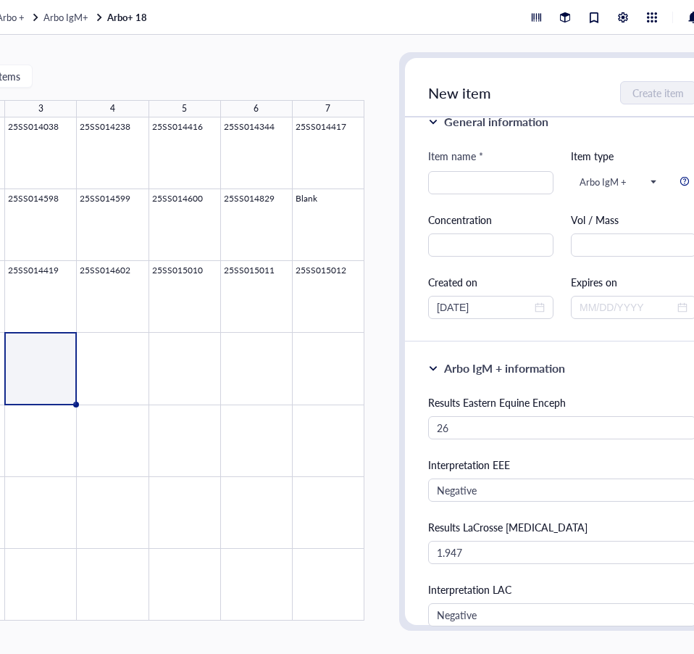
scroll to position [0, 0]
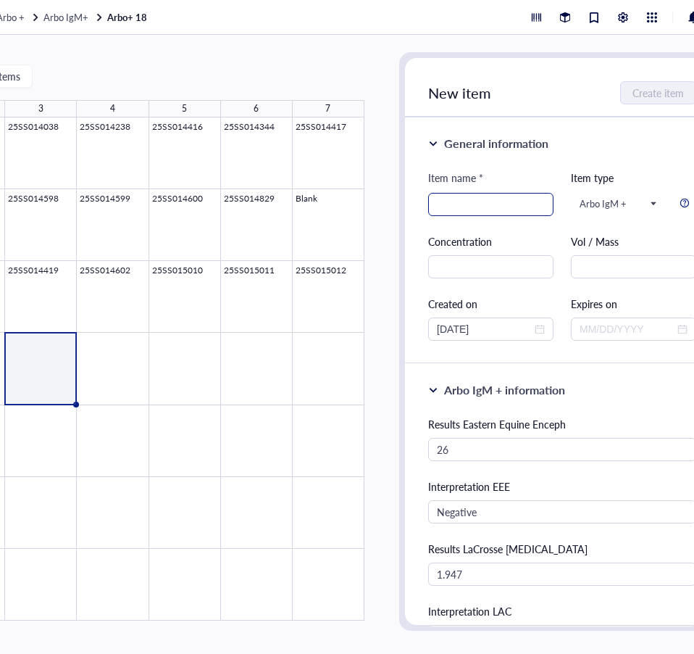
type input "Serum"
click at [448, 204] on input "search" at bounding box center [491, 204] width 108 height 22
click at [441, 207] on input "\25SS015143" at bounding box center [491, 204] width 108 height 22
type input "25SS015143"
click at [648, 87] on span "Create item" at bounding box center [658, 93] width 51 height 12
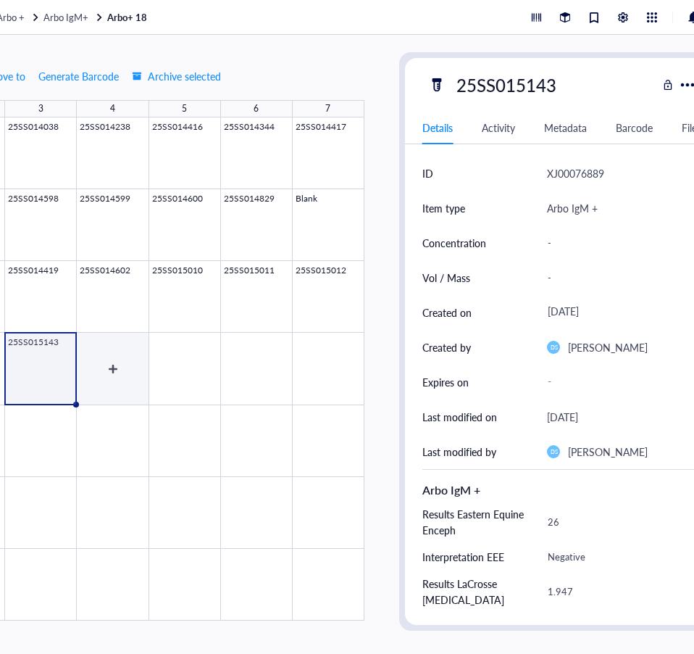
drag, startPoint x: 118, startPoint y: 362, endPoint x: 167, endPoint y: 320, distance: 64.8
click at [117, 362] on div at bounding box center [113, 368] width 503 height 503
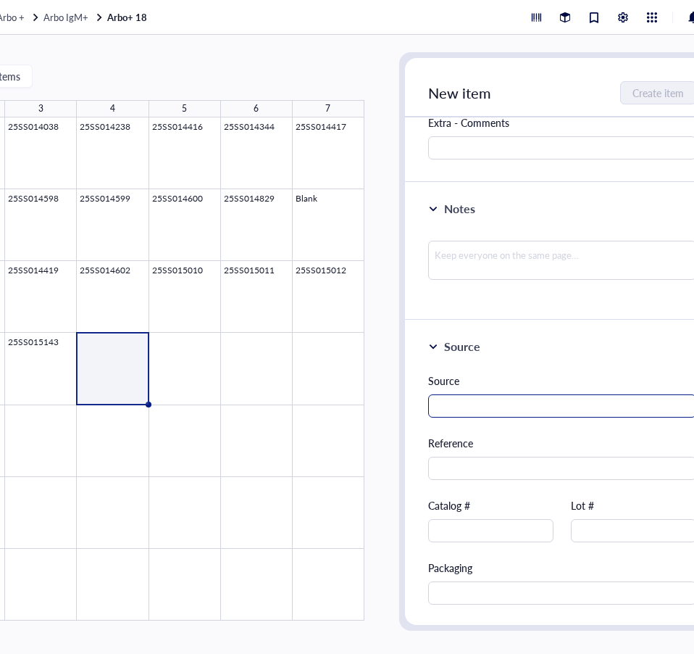
scroll to position [884, 0]
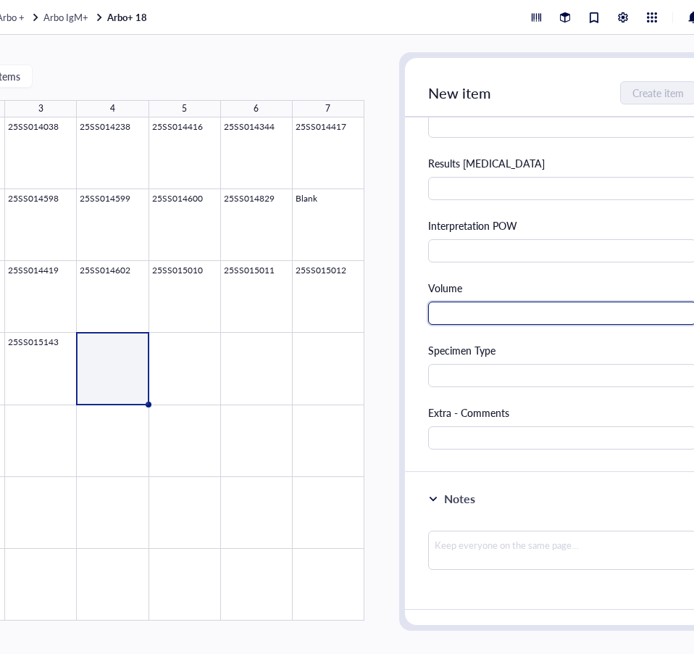
click at [480, 304] on input "text" at bounding box center [562, 312] width 268 height 23
type input "0.0 mL"
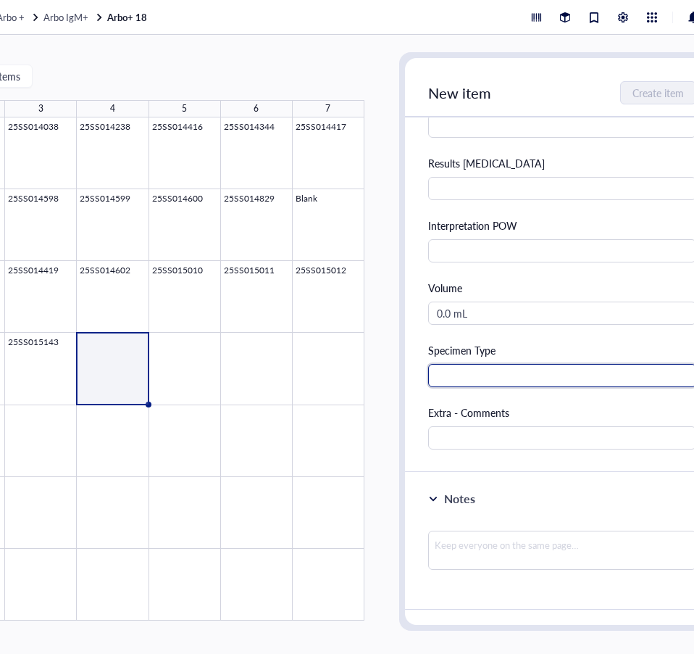
click at [503, 375] on input "text" at bounding box center [562, 375] width 268 height 23
click at [457, 378] on input "text" at bounding box center [562, 375] width 268 height 23
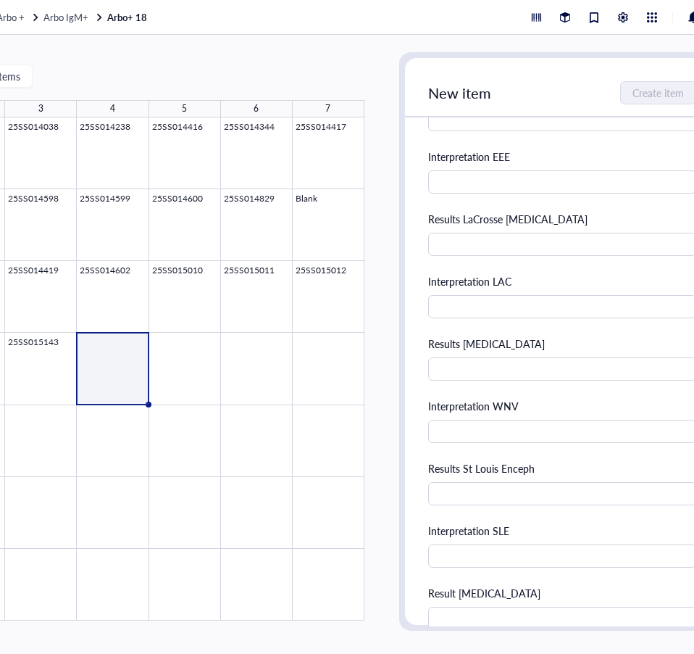
scroll to position [87, 0]
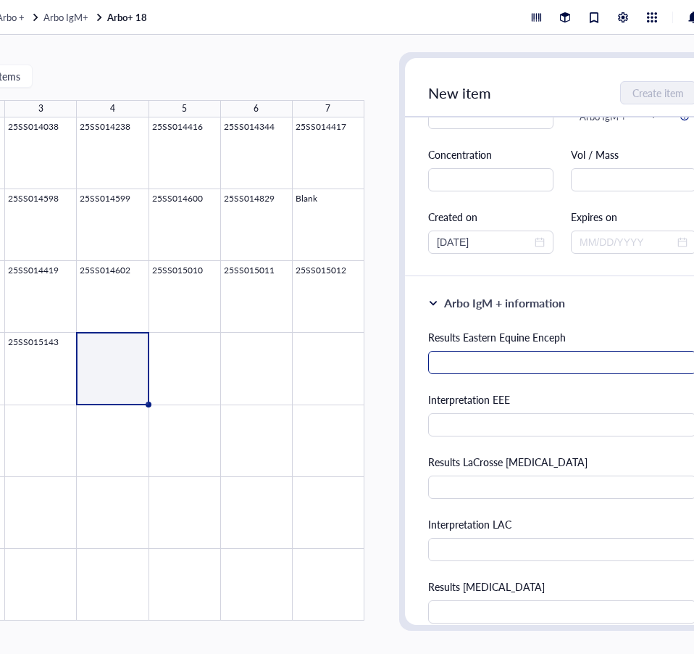
type input "Acute Serum"
click at [517, 367] on input "text" at bounding box center [562, 362] width 268 height 23
type input "51"
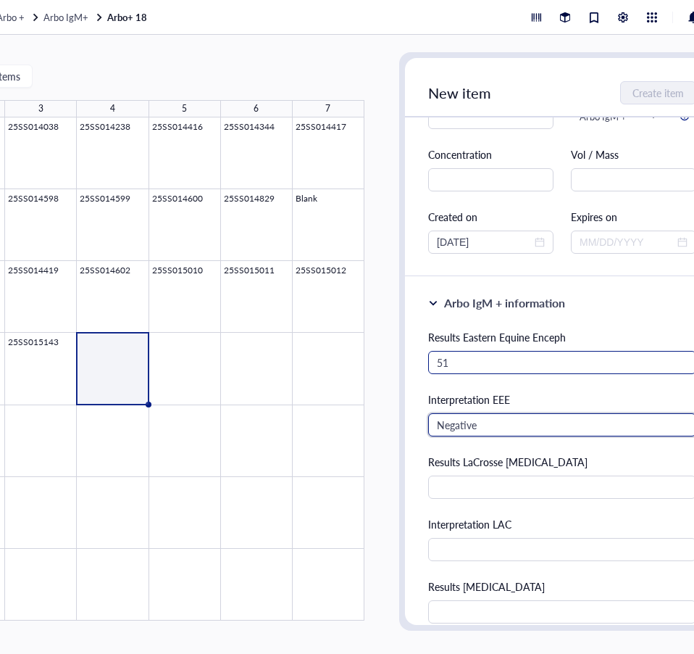
type input "Negative"
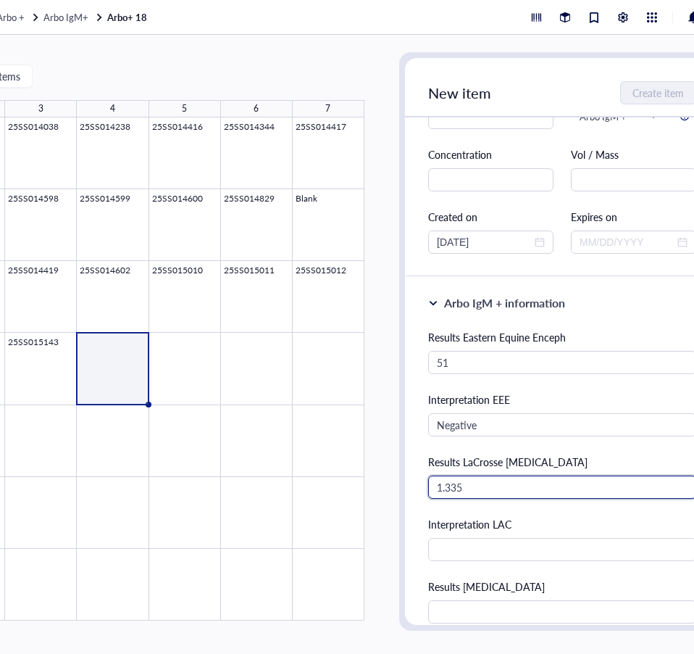
type input "1.335"
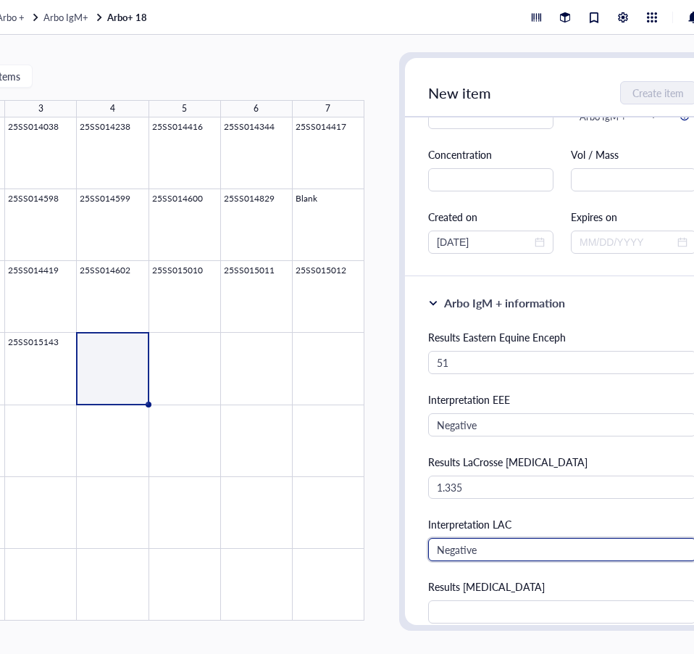
type input "Negative"
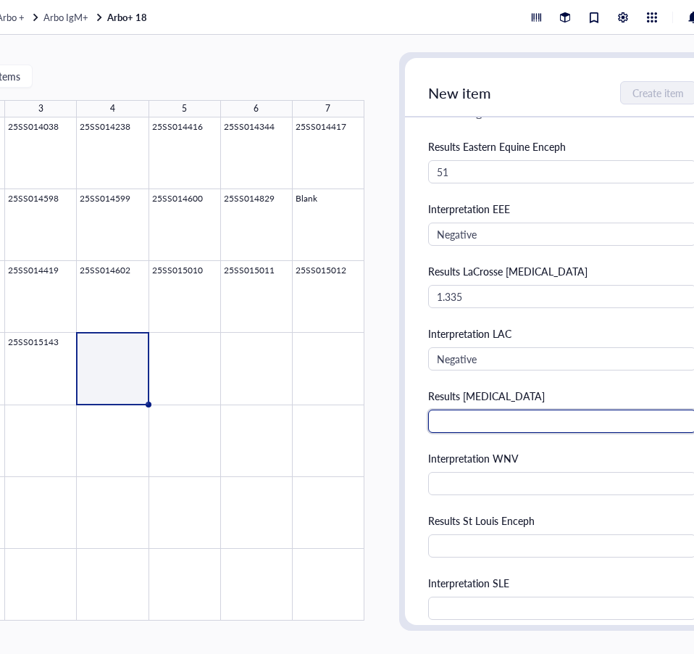
scroll to position [377, 0]
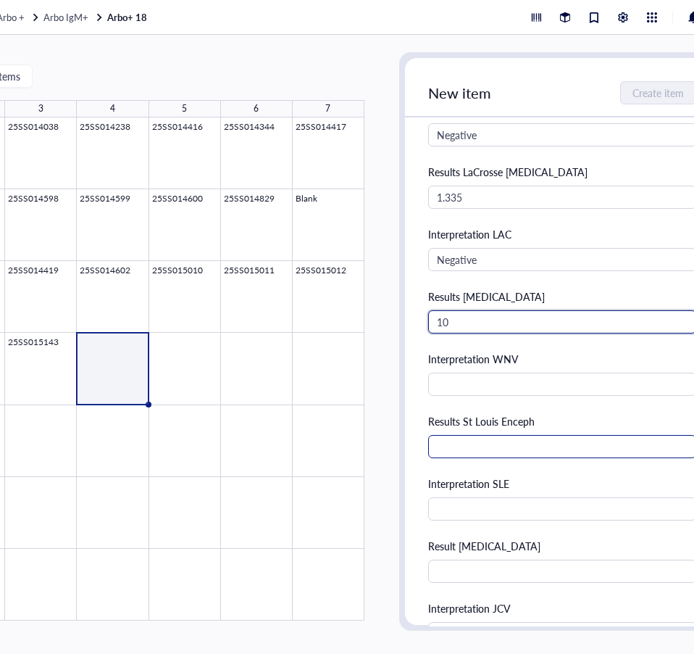
type input "10"
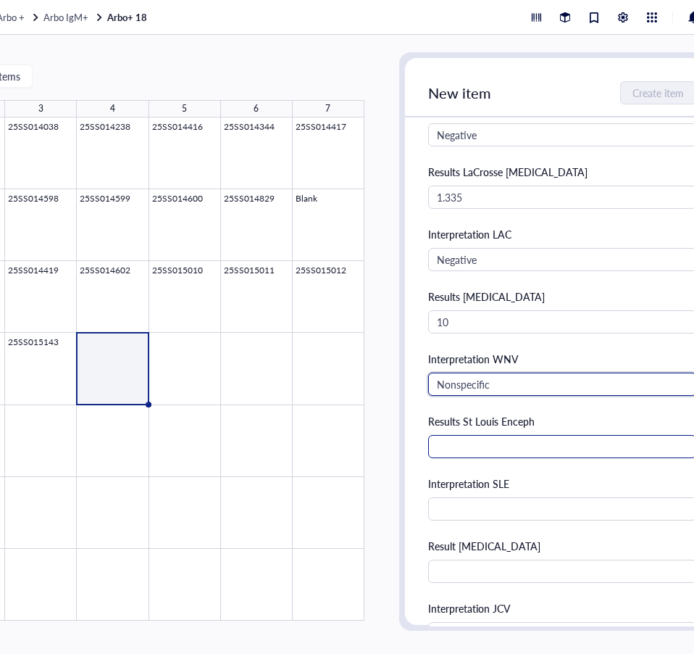
type input "Nonspecific"
type input "225"
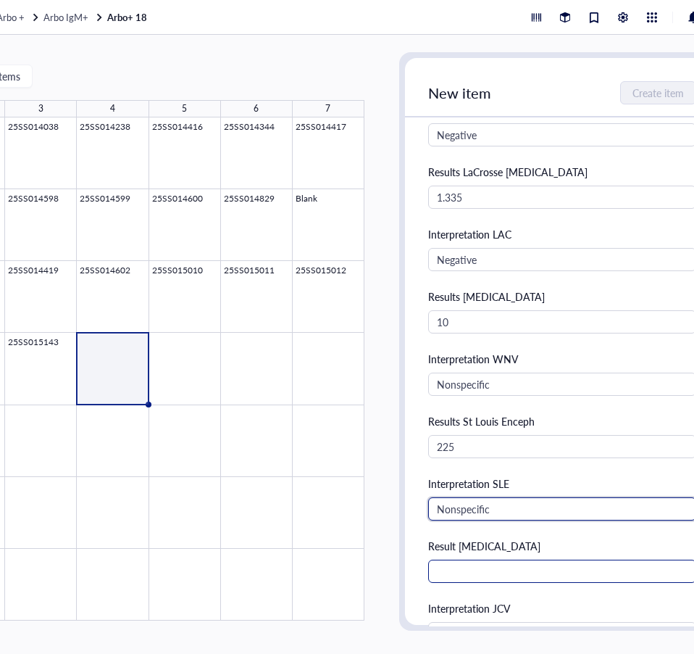
type input "Nonspecific"
click at [639, 568] on input "text" at bounding box center [562, 570] width 268 height 23
type input "1.264"
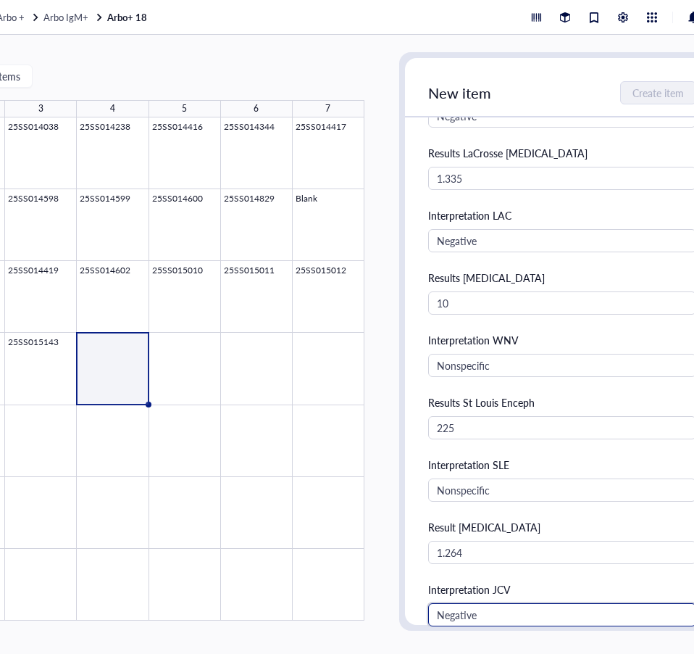
scroll to position [685, 0]
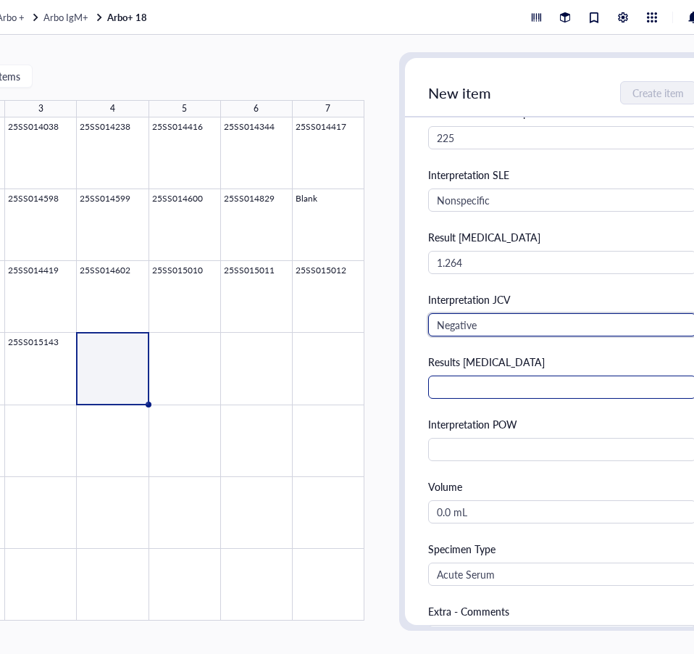
type input "Negative"
click at [530, 389] on input "text" at bounding box center [562, 386] width 268 height 23
type input "1.597"
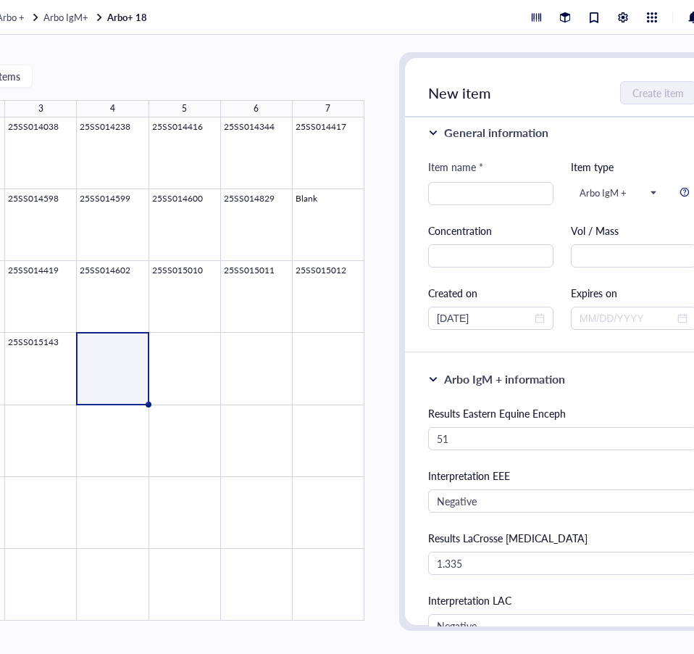
scroll to position [0, 0]
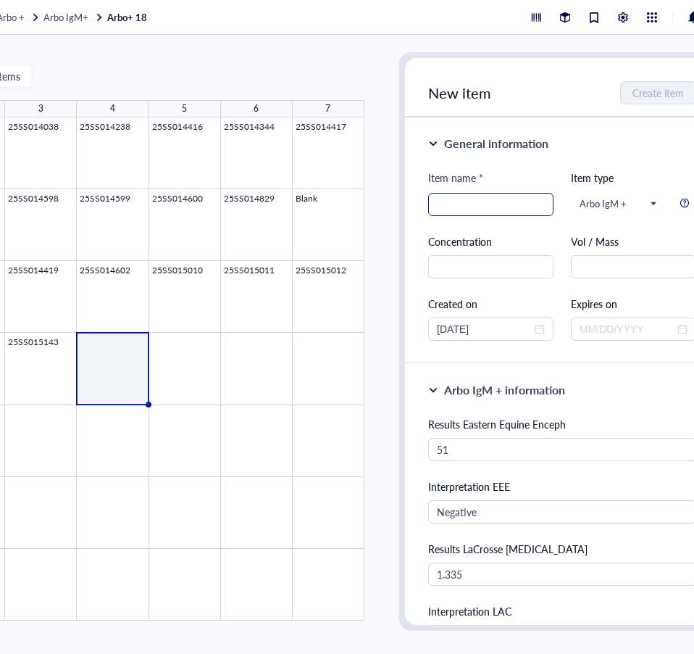
type input "Presumptive Positive"
click at [512, 201] on input "search" at bounding box center [491, 204] width 108 height 22
click at [487, 203] on input "search" at bounding box center [491, 204] width 108 height 22
paste input "25SS015146"
type input "25SS015146"
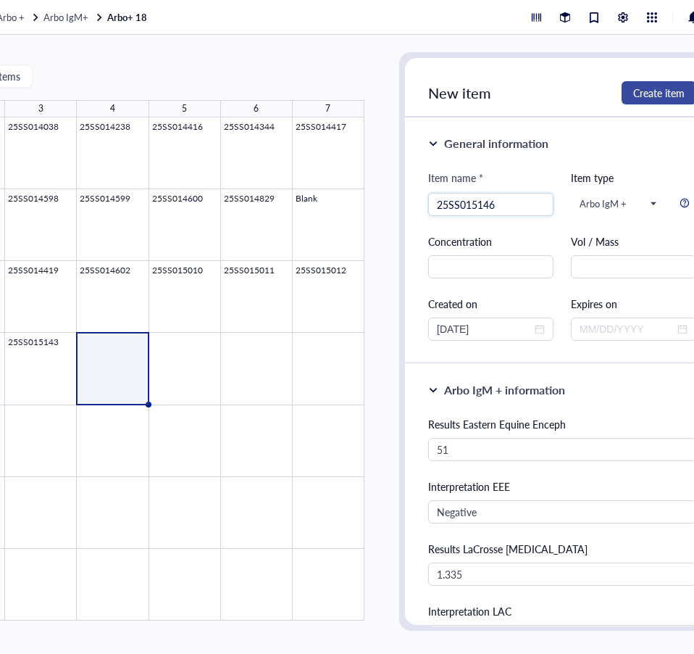
click at [664, 88] on span "Create item" at bounding box center [658, 93] width 51 height 12
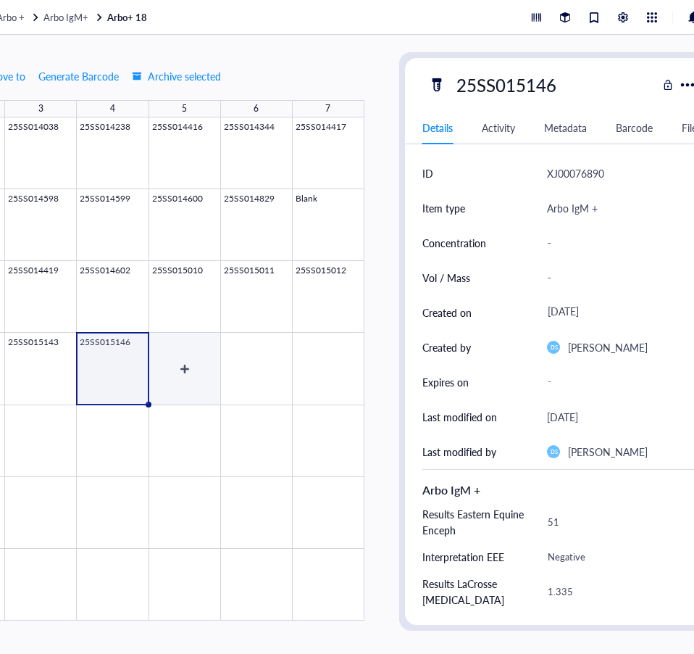
click at [183, 364] on div at bounding box center [113, 368] width 503 height 503
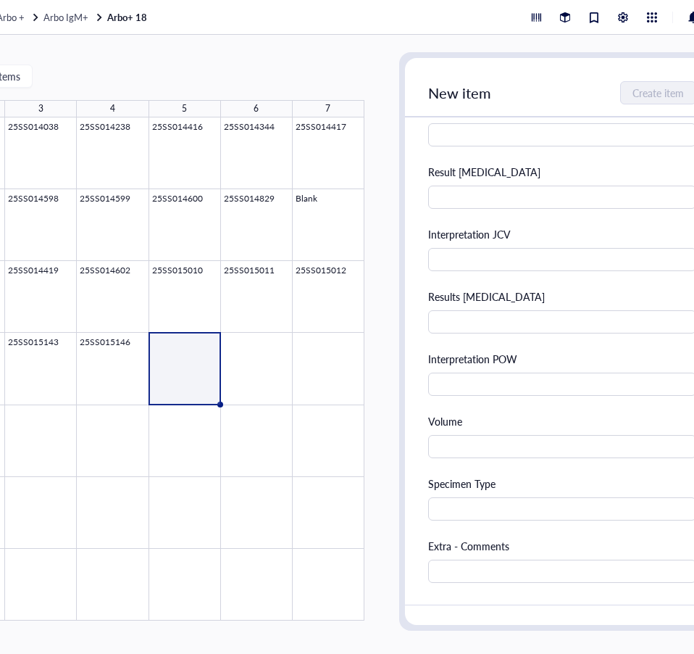
scroll to position [797, 0]
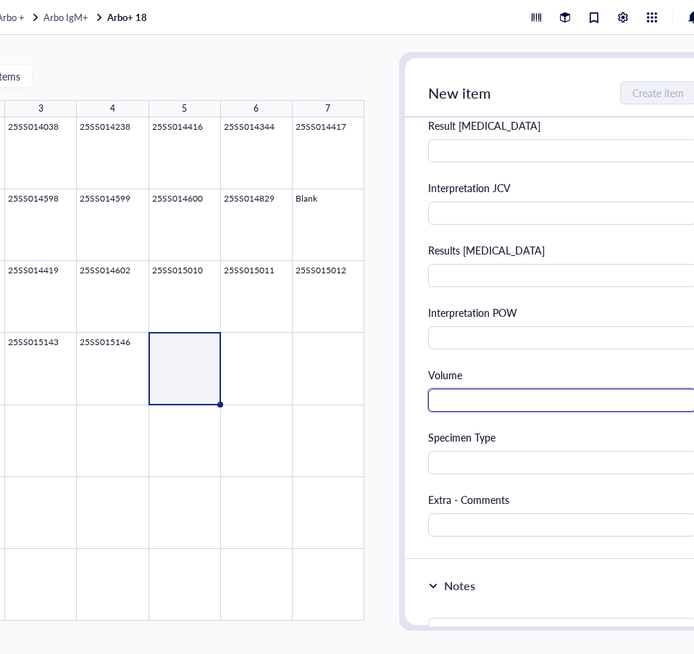
click at [497, 401] on input "text" at bounding box center [562, 399] width 268 height 23
type input "0"
type input "0.0 mL"
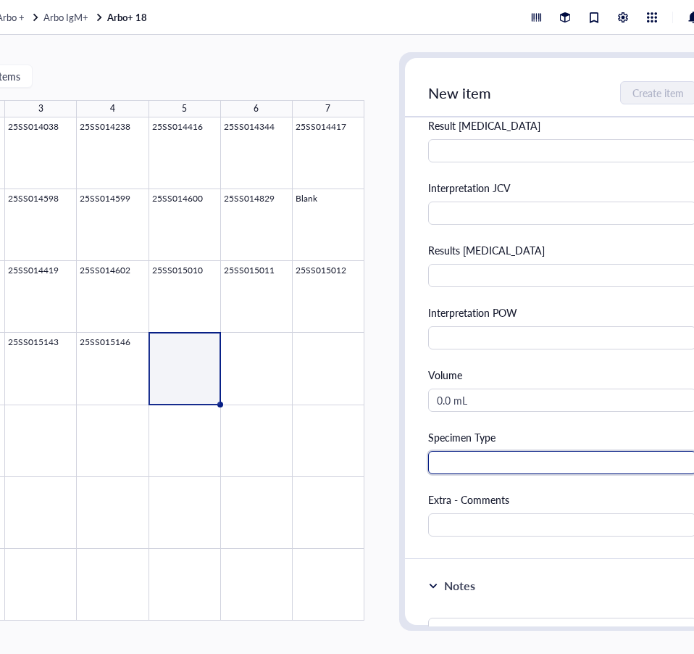
click at [490, 464] on input "text" at bounding box center [562, 462] width 268 height 23
type input "C"
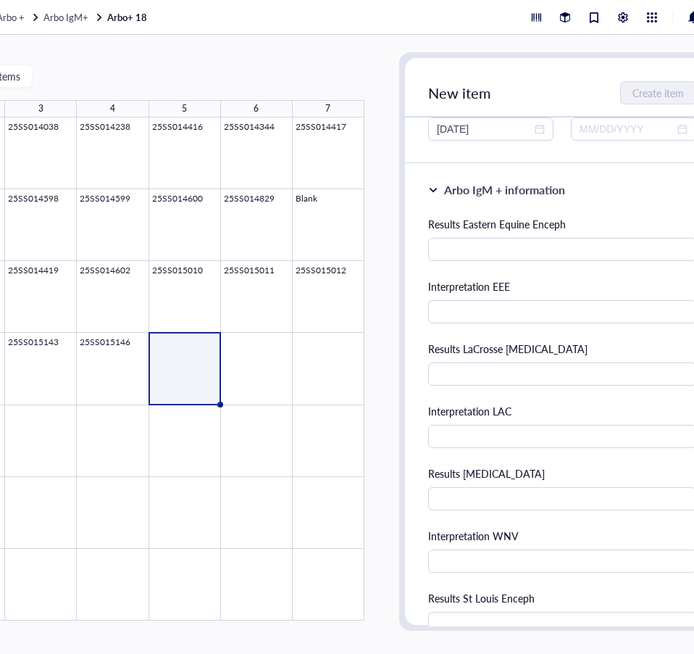
scroll to position [0, 0]
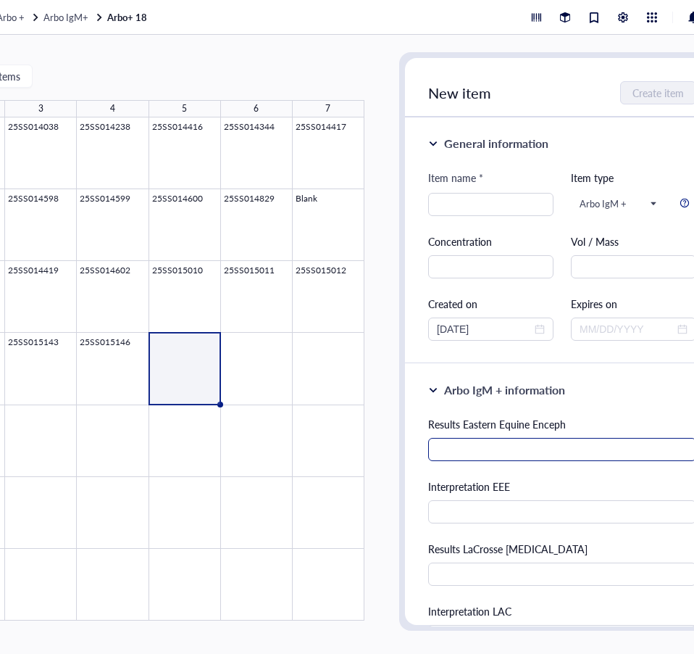
type input "CSF"
click at [480, 452] on input "text" at bounding box center [562, 449] width 268 height 23
type input "32"
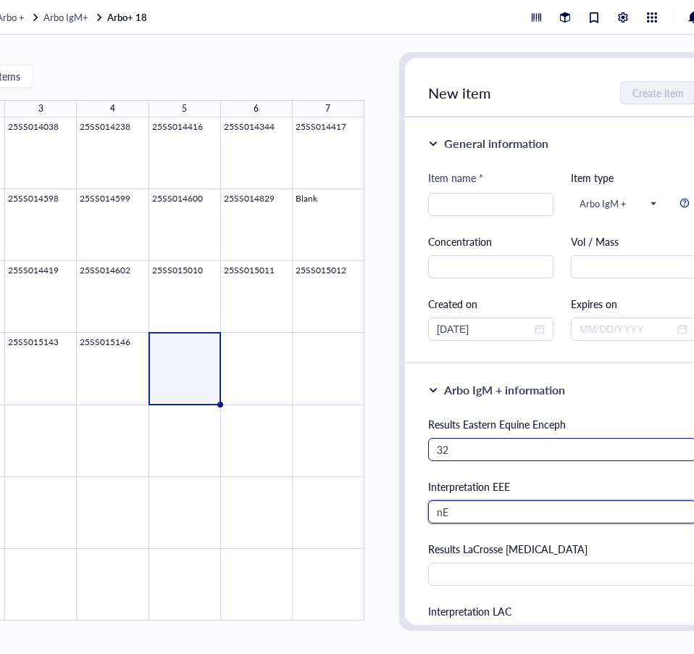
type input "n"
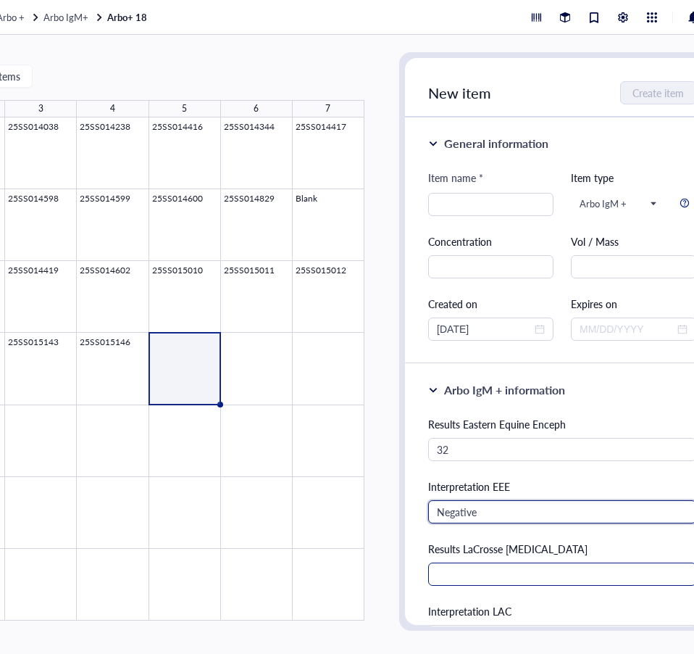
type input "Negative"
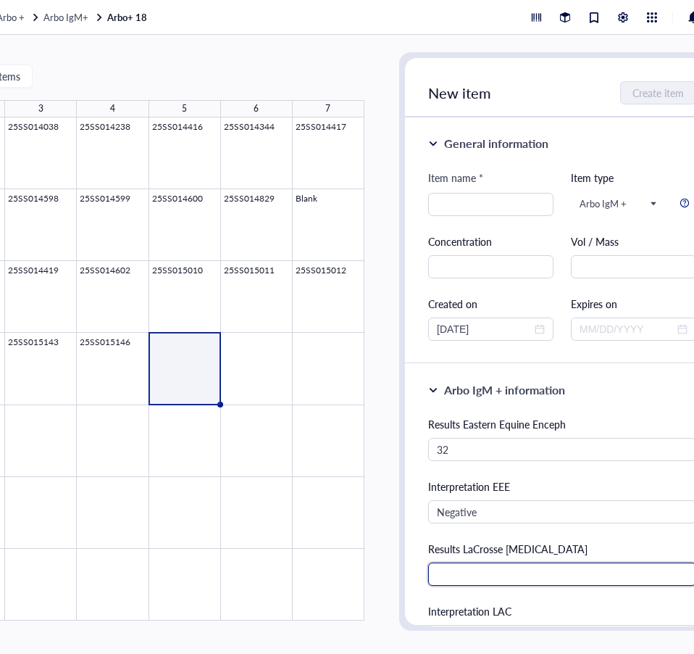
click at [530, 570] on input "text" at bounding box center [562, 573] width 268 height 23
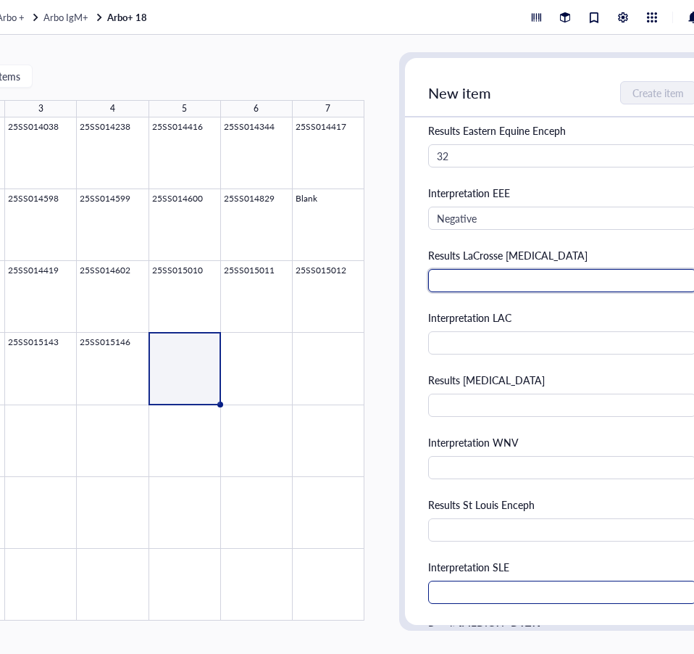
scroll to position [362, 0]
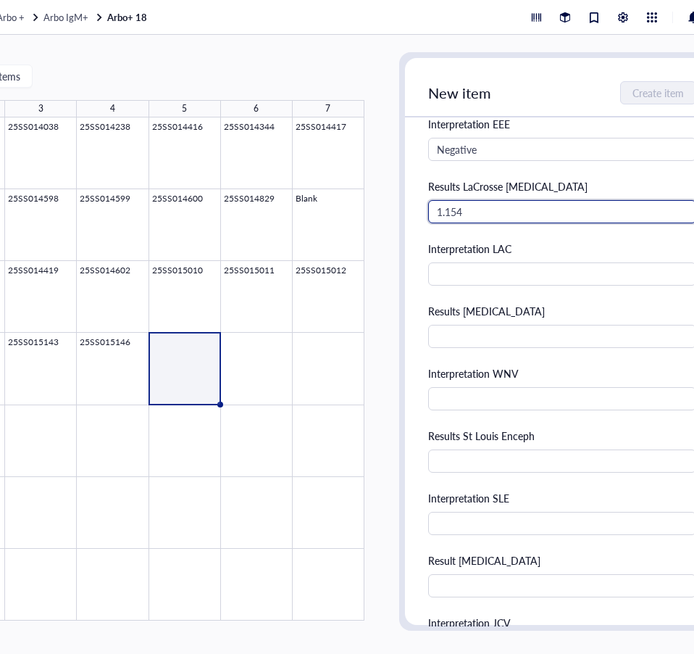
type input "1.154"
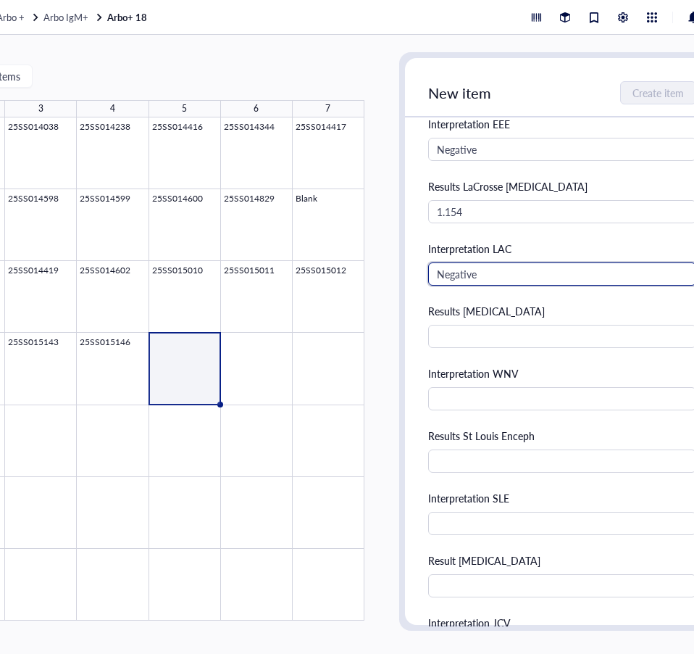
type input "Negative"
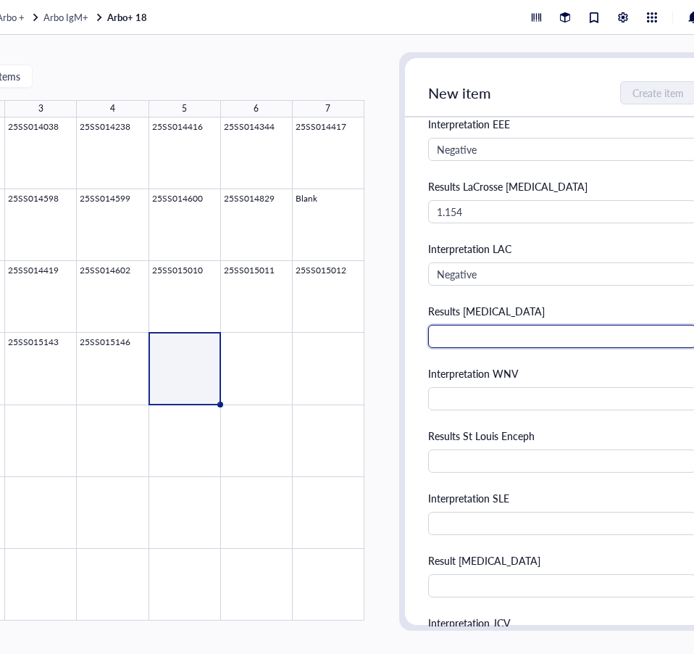
click at [495, 331] on input "text" at bounding box center [562, 336] width 268 height 23
type input "827"
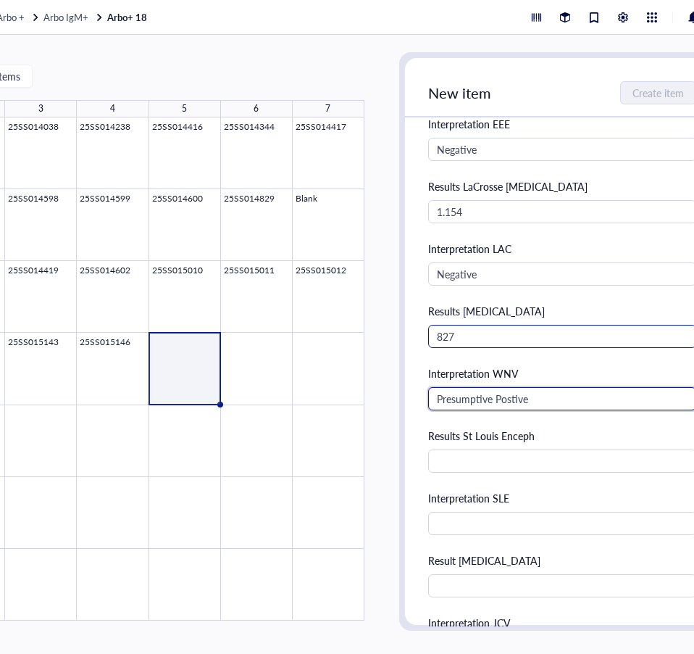
type input "Presumptive Postive"
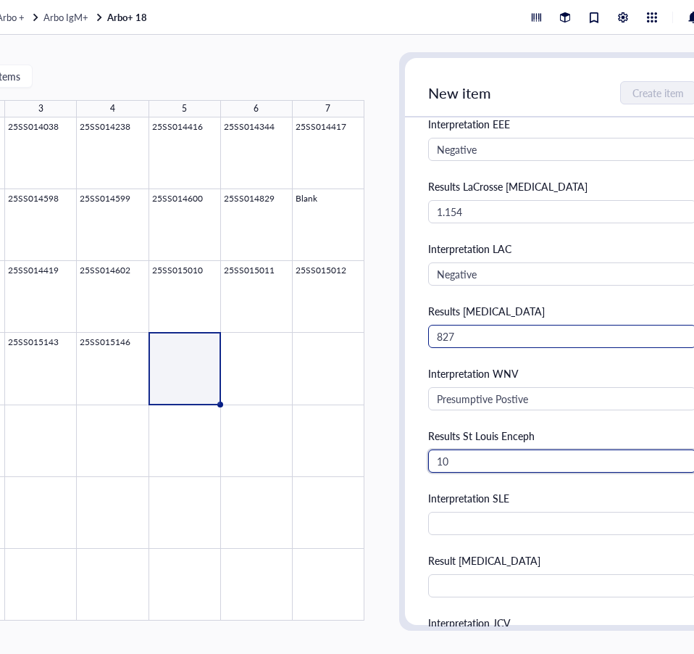
type input "10"
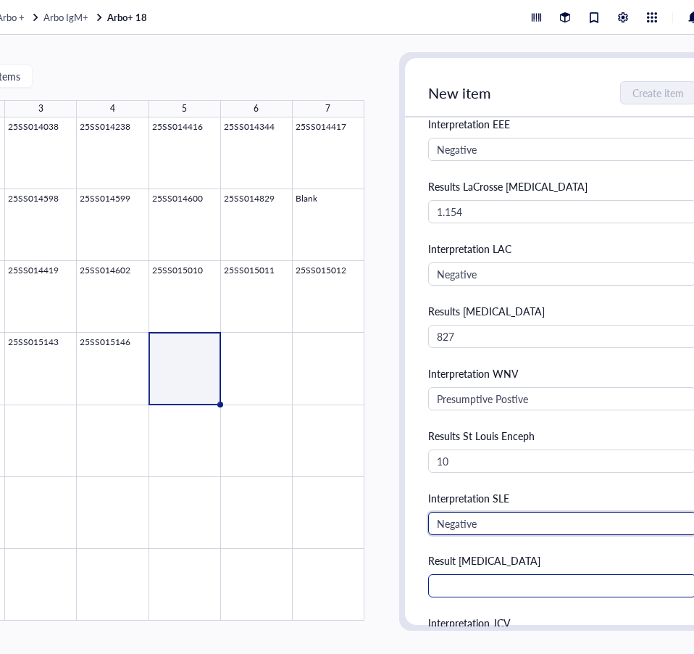
type input "Negative"
click at [455, 584] on input "text" at bounding box center [562, 585] width 268 height 23
type input "1.055"
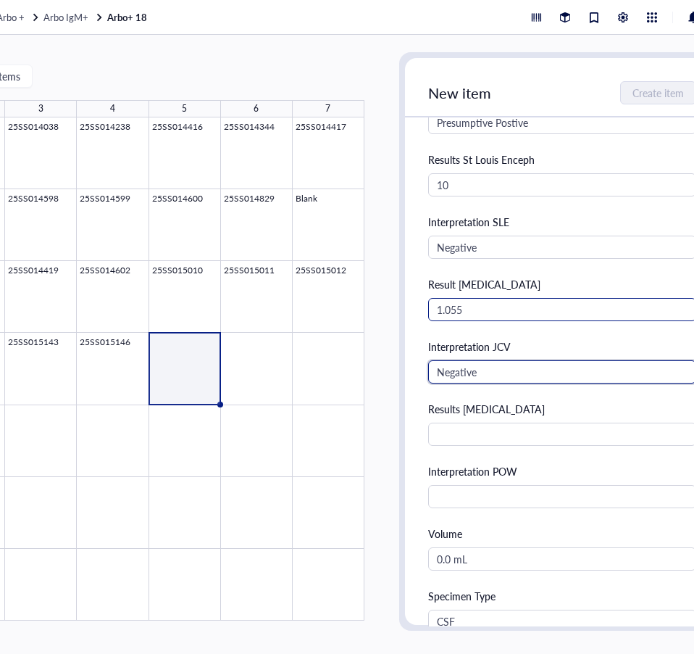
type input "Negative"
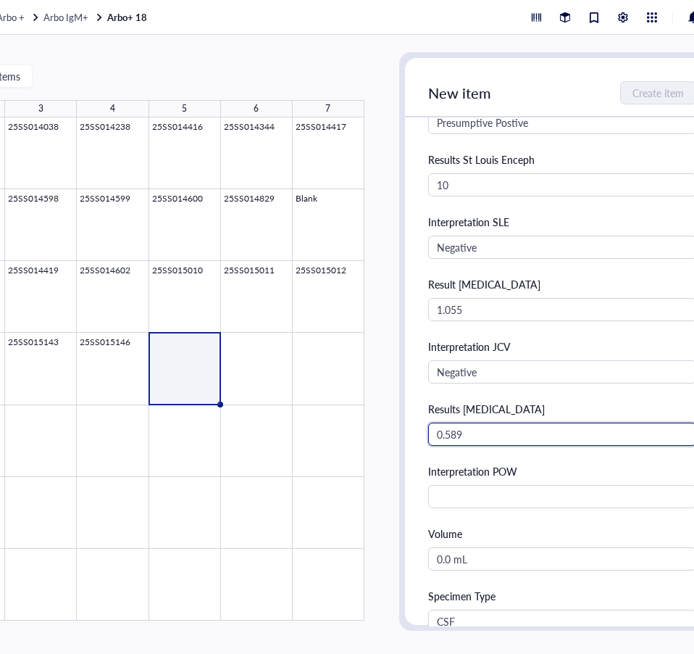
type input "0.589"
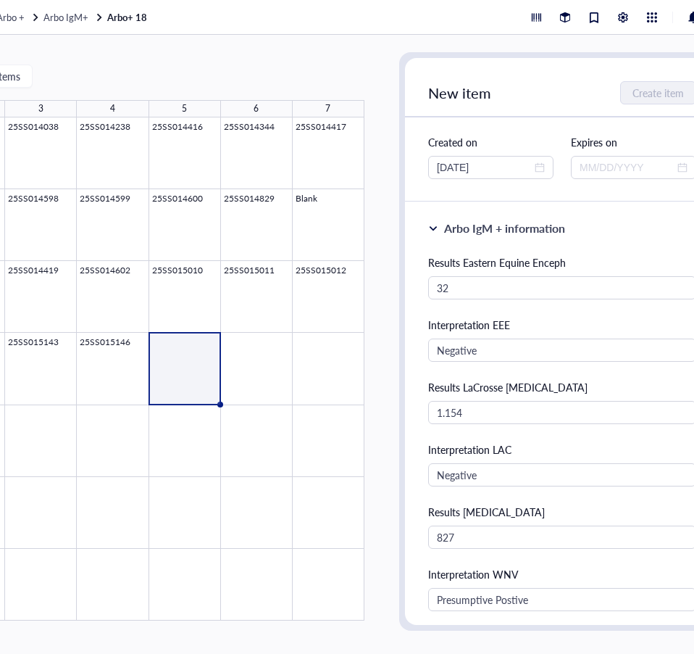
scroll to position [0, 0]
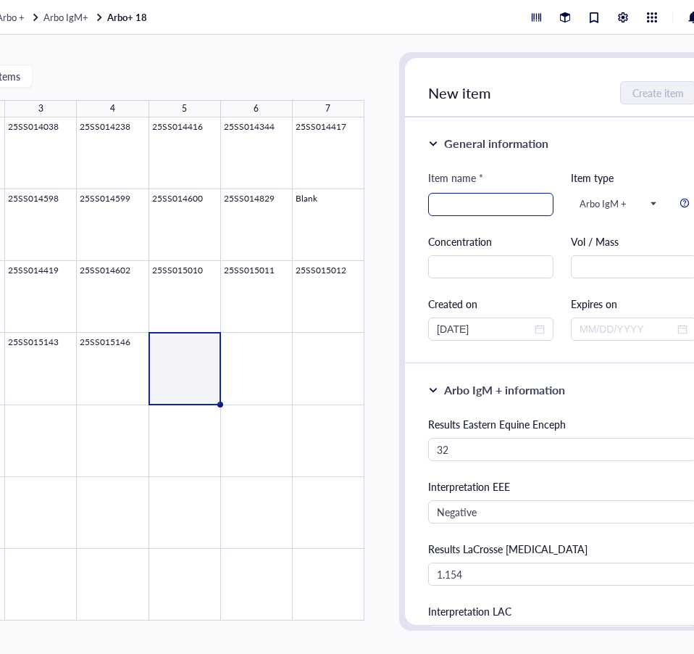
type input "Negative"
click at [474, 203] on input "search" at bounding box center [491, 204] width 108 height 22
click at [458, 207] on input "search" at bounding box center [491, 204] width 108 height 22
paste input "25SS015469"
type input "25SS015469"
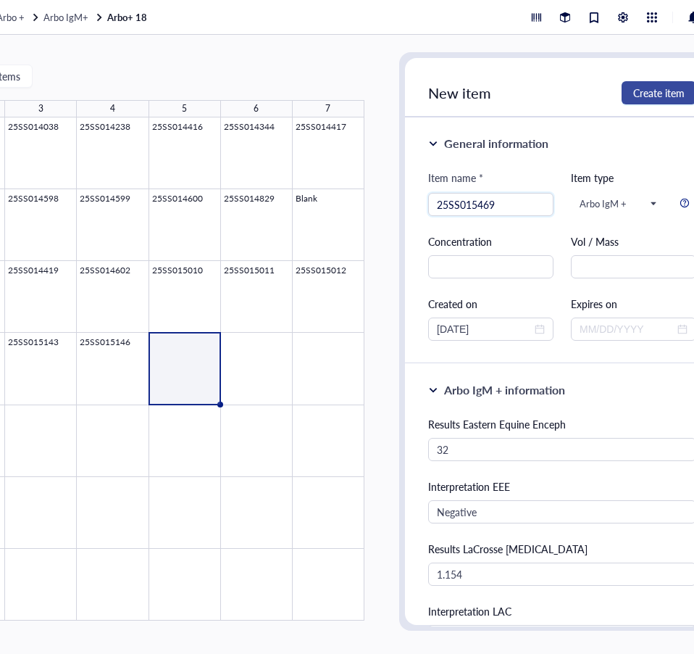
click at [666, 90] on span "Create item" at bounding box center [658, 93] width 51 height 12
